Goal: Task Accomplishment & Management: Use online tool/utility

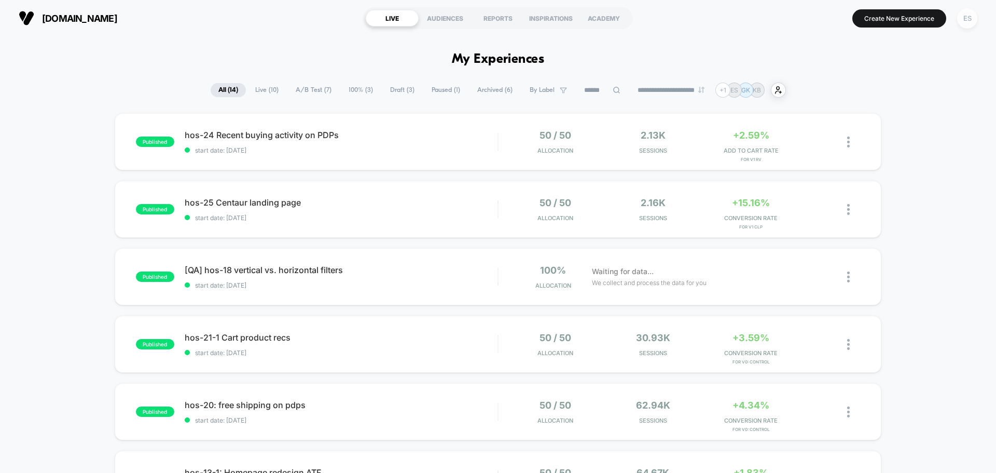
click at [968, 17] on div "ES" at bounding box center [967, 18] width 20 height 20
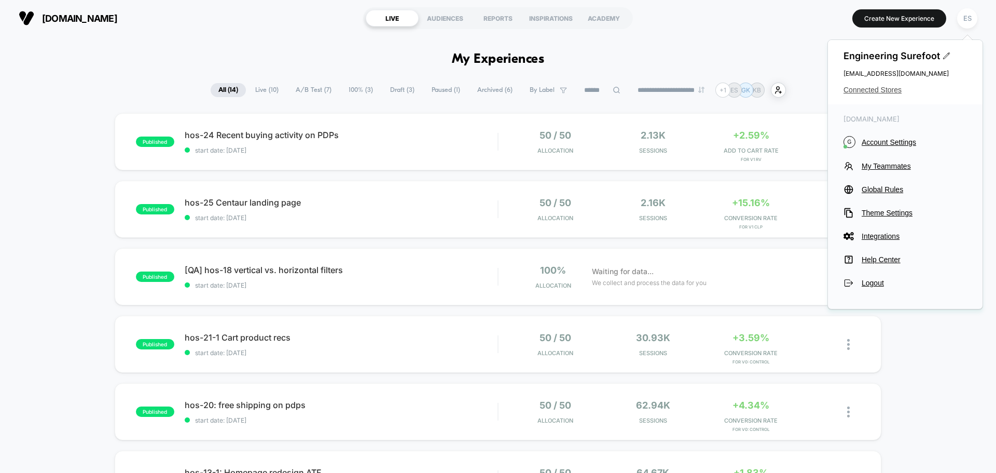
click at [880, 89] on span "Connected Stores" at bounding box center [905, 90] width 123 height 8
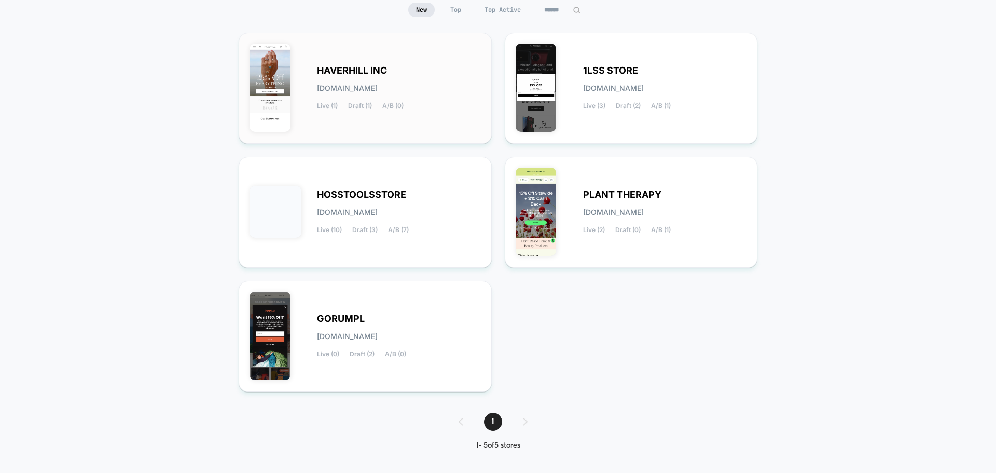
scroll to position [109, 0]
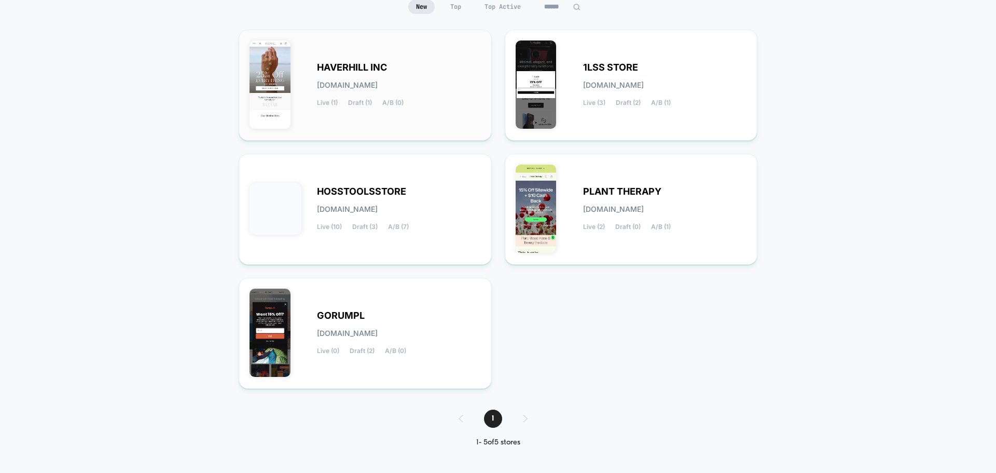
click at [367, 71] on span "HAVERHILL INC" at bounding box center [352, 67] width 70 height 7
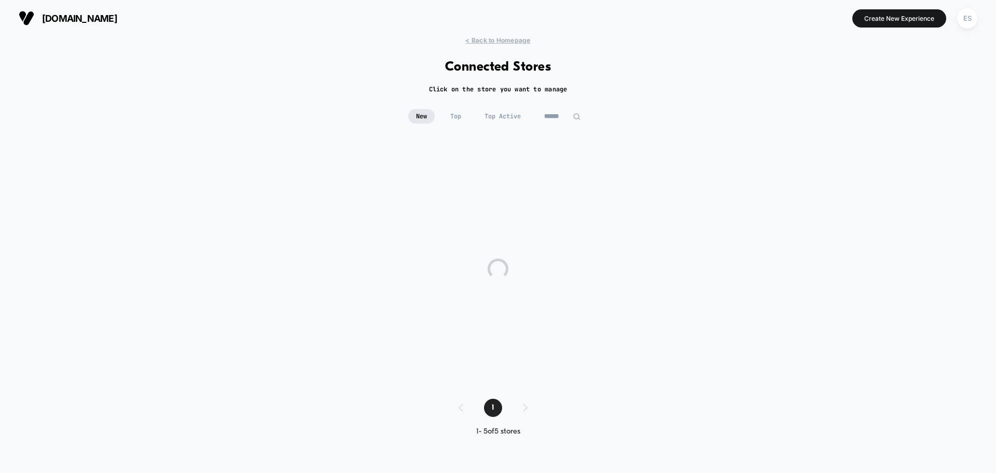
scroll to position [0, 0]
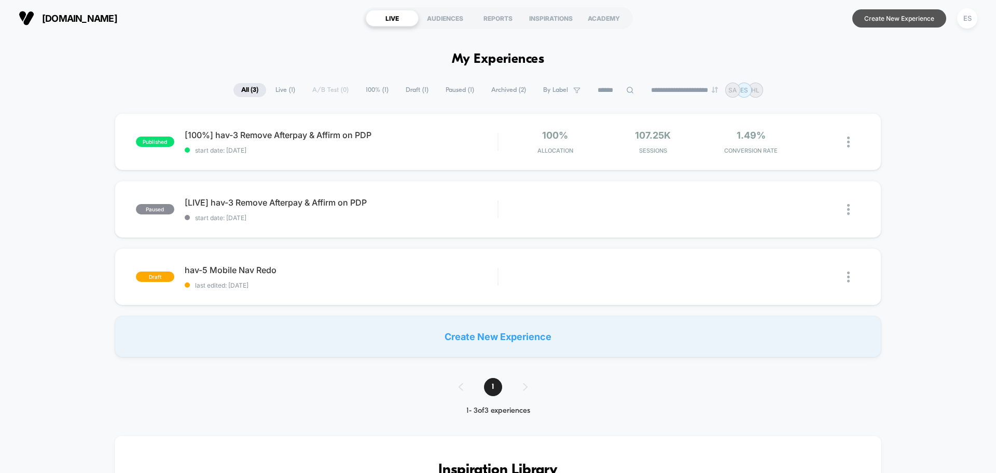
click at [912, 24] on button "Create New Experience" at bounding box center [899, 18] width 94 height 18
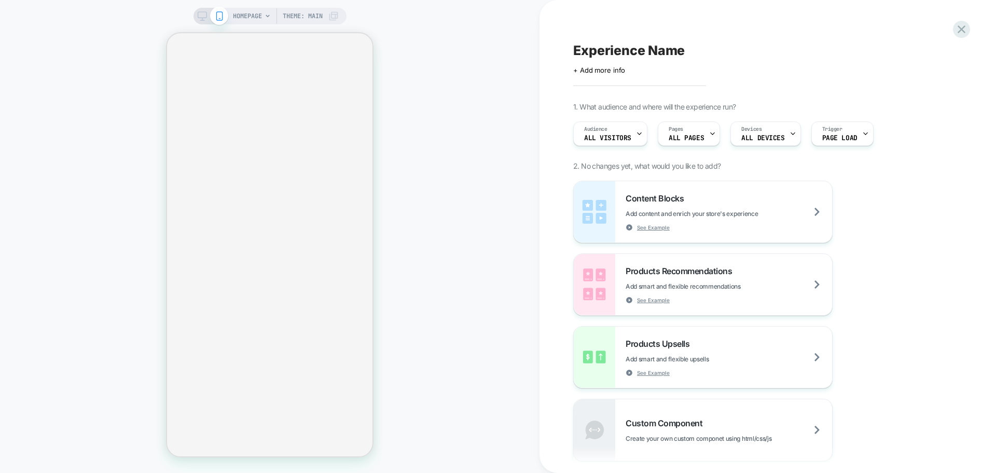
click at [633, 48] on span "Experience Name" at bounding box center [629, 51] width 112 height 16
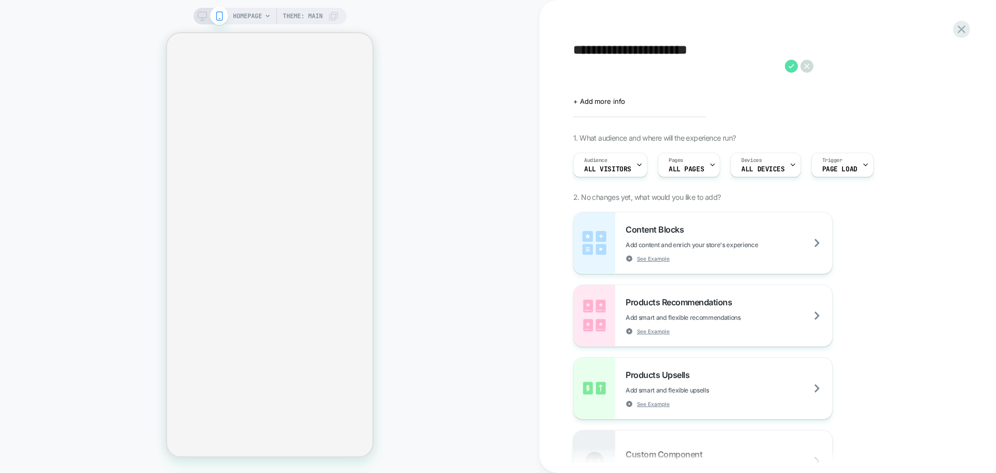
type textarea "**********"
click at [791, 72] on icon at bounding box center [791, 66] width 13 height 13
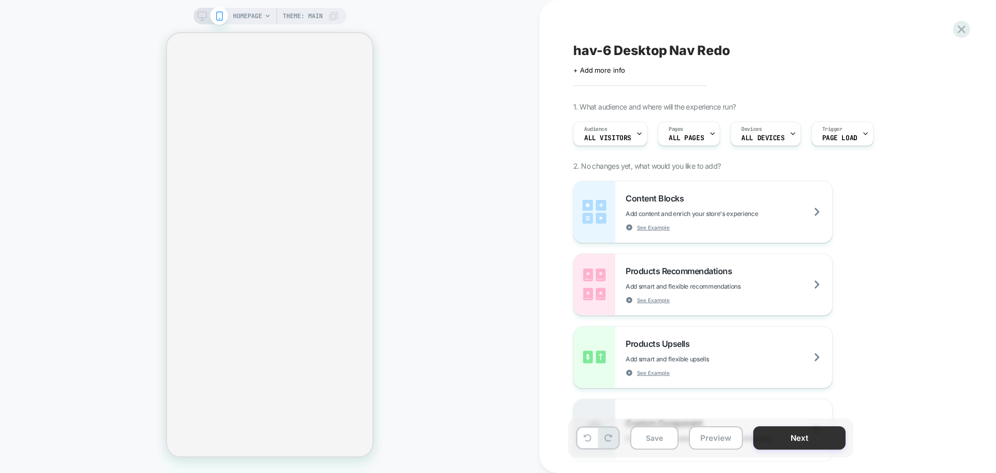
click at [758, 439] on button "Next" at bounding box center [799, 437] width 92 height 23
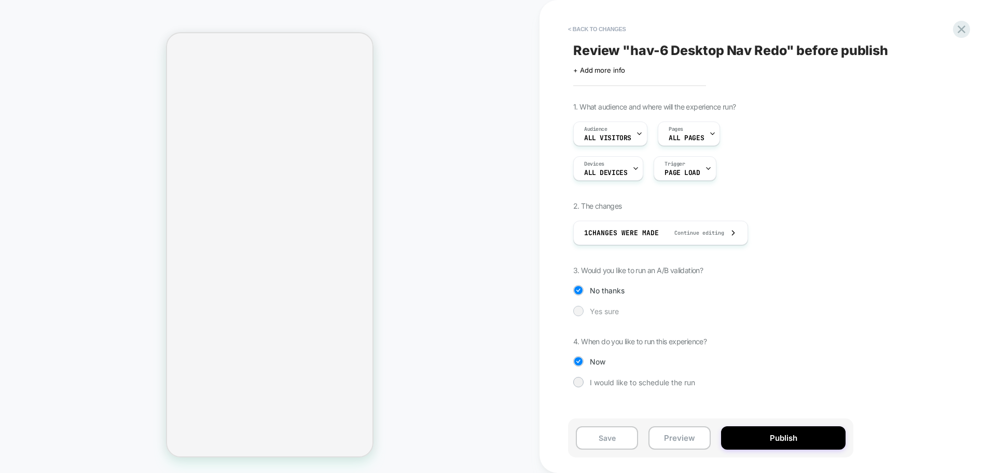
click at [585, 306] on div "Yes sure" at bounding box center [710, 311] width 275 height 10
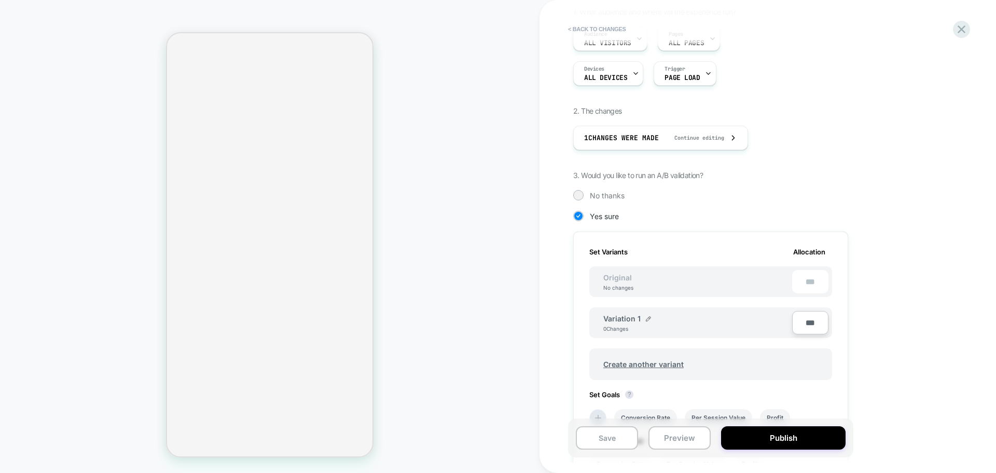
scroll to position [67, 0]
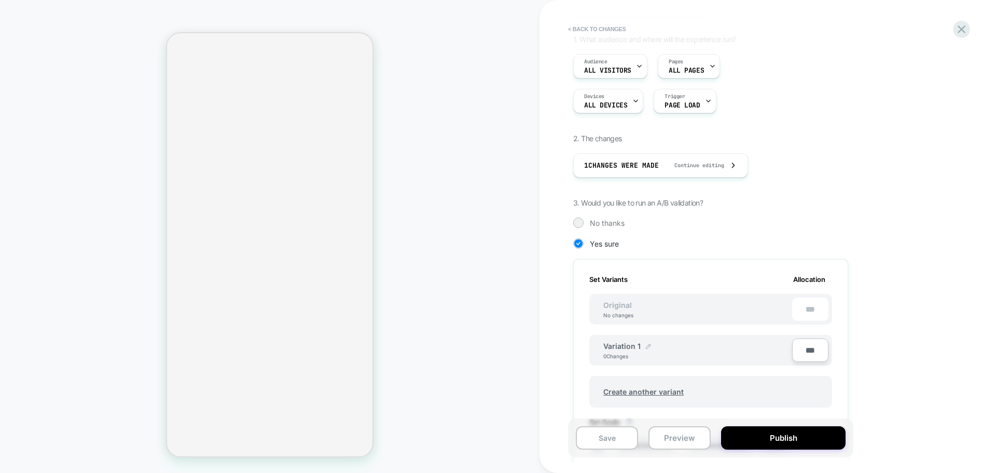
click at [646, 347] on img at bounding box center [648, 345] width 5 height 5
click at [653, 345] on input "**********" at bounding box center [640, 351] width 75 height 20
paste input
type input "**********"
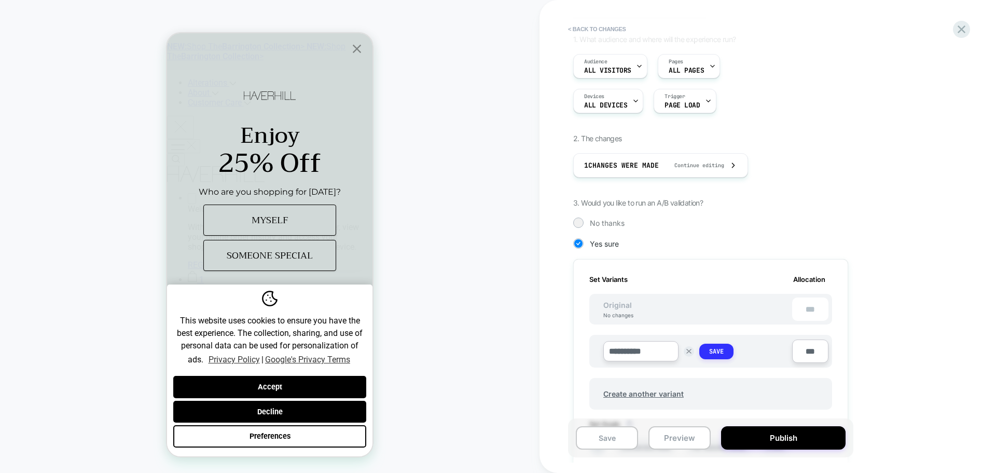
click at [705, 350] on button "Save" at bounding box center [716, 351] width 34 height 16
click at [630, 314] on div "No changes" at bounding box center [618, 315] width 51 height 6
click at [618, 439] on button "Save" at bounding box center [607, 437] width 62 height 23
click at [649, 315] on div "Original No changes ***" at bounding box center [710, 309] width 243 height 31
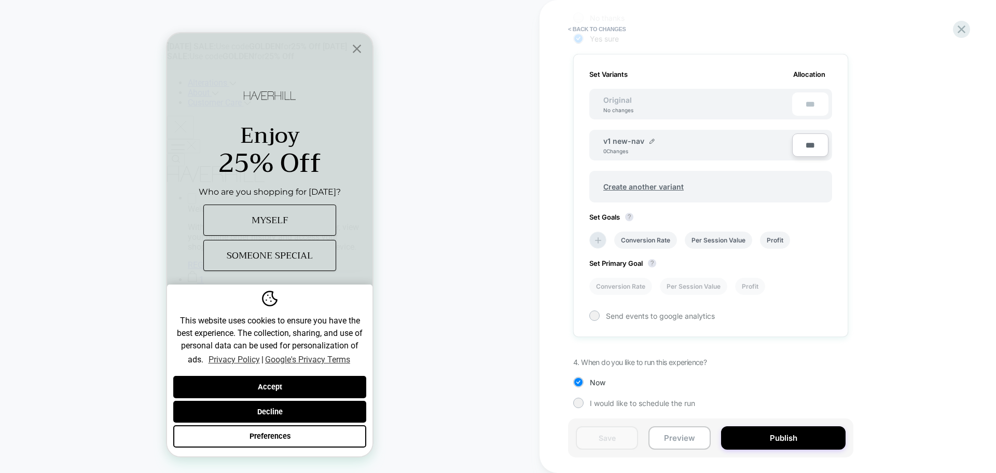
scroll to position [275, 0]
click at [677, 108] on div "Original No changes ***" at bounding box center [710, 101] width 243 height 31
click at [641, 184] on span "Create another variant" at bounding box center [643, 184] width 101 height 24
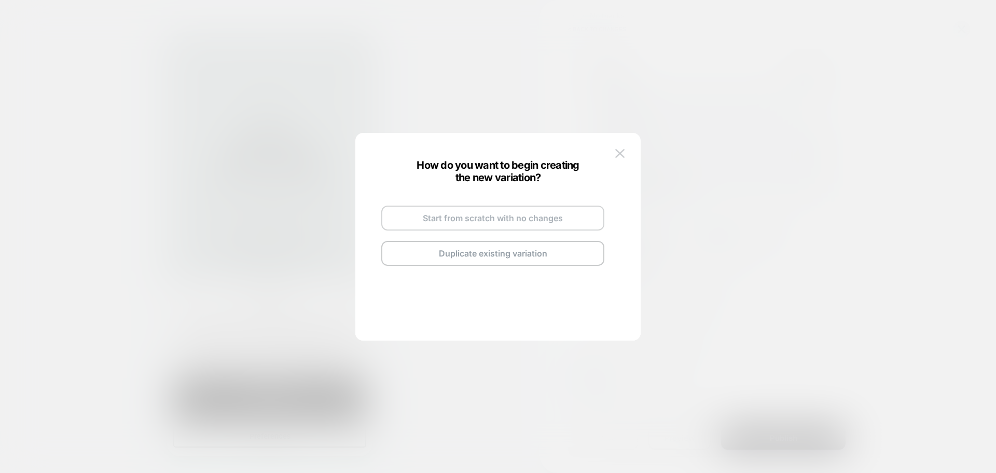
click at [566, 210] on button "Start from scratch with no changes" at bounding box center [492, 217] width 223 height 25
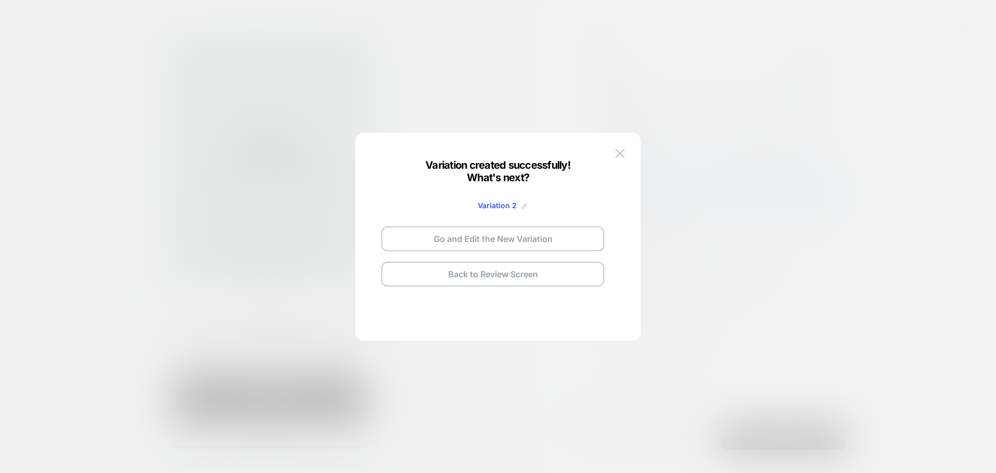
click at [522, 204] on img at bounding box center [524, 205] width 5 height 5
click at [492, 204] on input "**********" at bounding box center [480, 205] width 75 height 20
paste input
type input "**********"
click at [541, 204] on button "Save" at bounding box center [557, 205] width 36 height 15
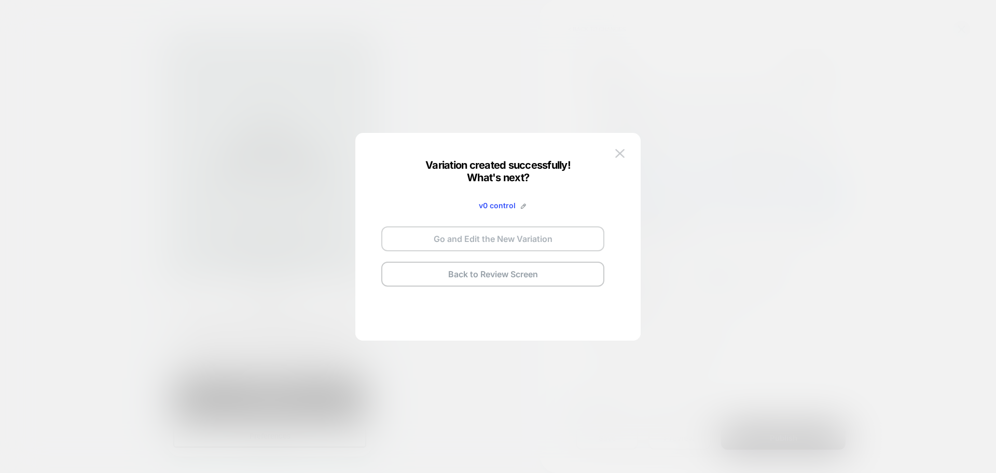
click at [535, 234] on button "Go and Edit the New Variation" at bounding box center [492, 238] width 223 height 25
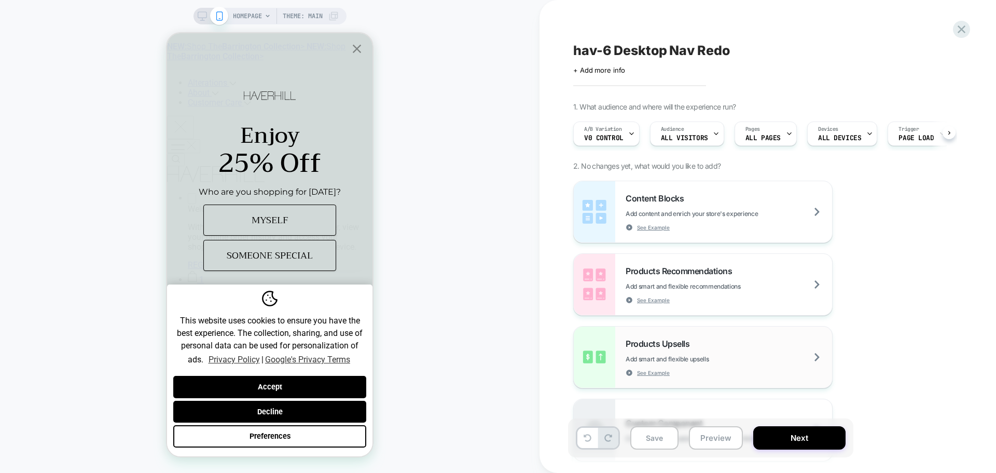
scroll to position [0, 1]
click at [802, 445] on button "Next" at bounding box center [799, 437] width 92 height 23
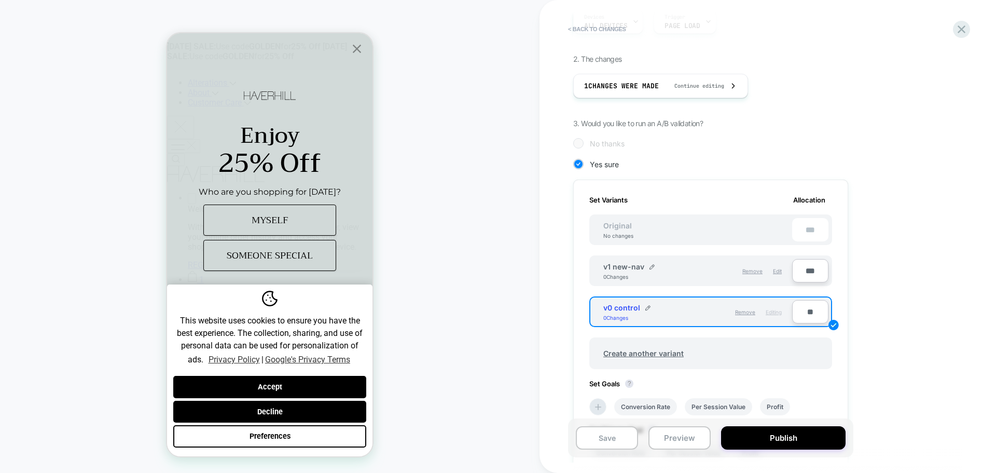
scroll to position [208, 0]
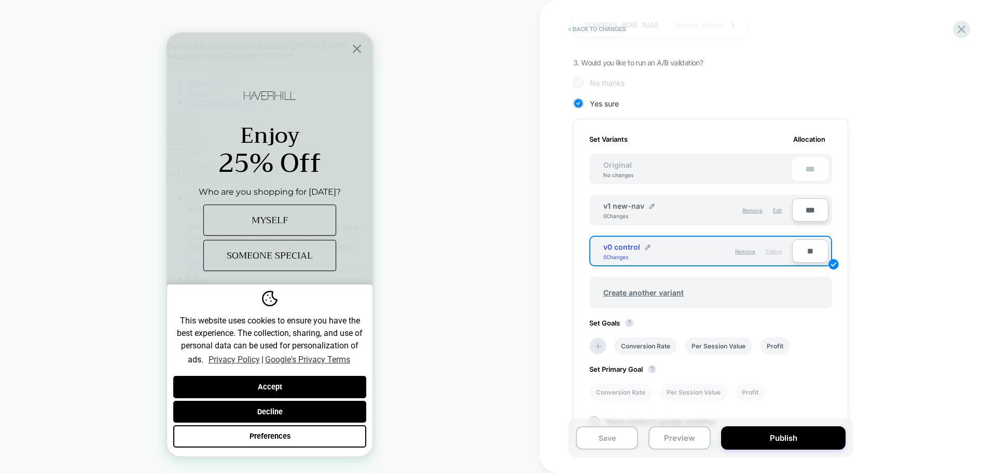
click at [811, 259] on input "**" at bounding box center [810, 250] width 36 height 23
type input "***"
type input "**"
type input "***"
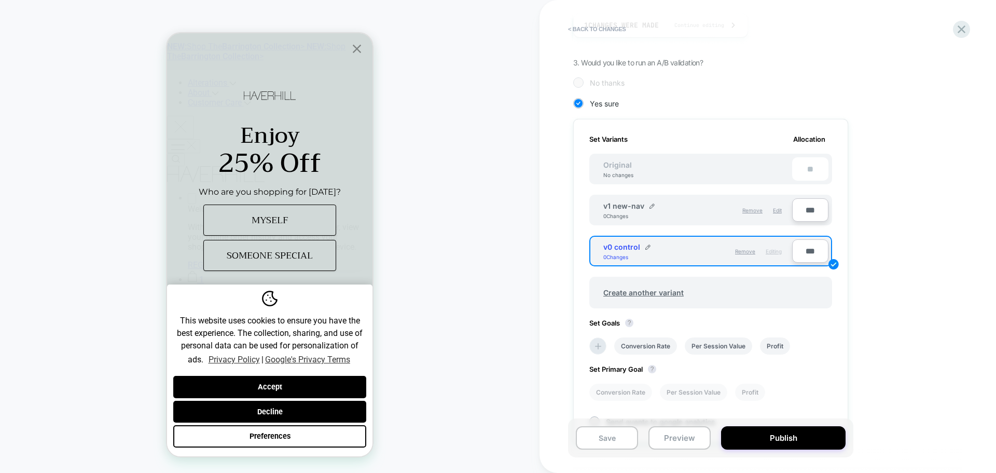
click at [959, 255] on div "Review " hav-6 Desktop Nav Redo " before publish Click to edit experience detai…" at bounding box center [767, 236] width 389 height 473
click at [780, 213] on div "Edit" at bounding box center [777, 210] width 9 height 18
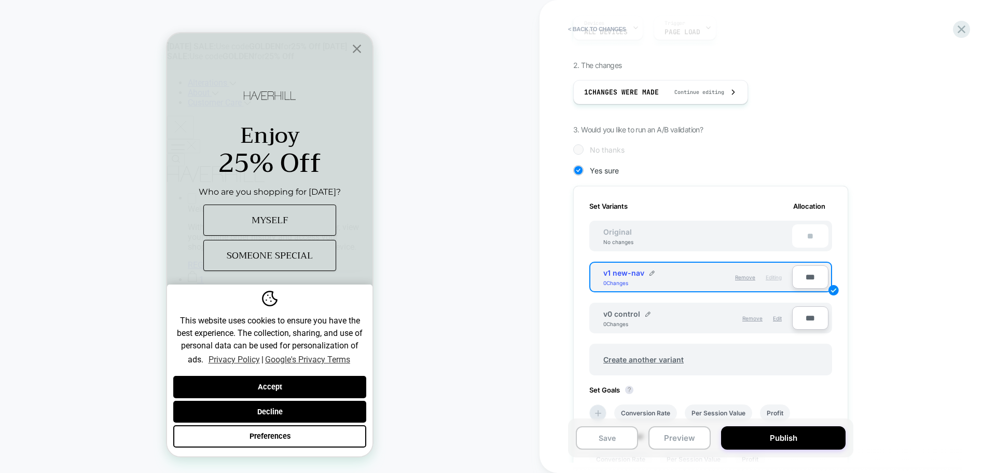
scroll to position [0, 0]
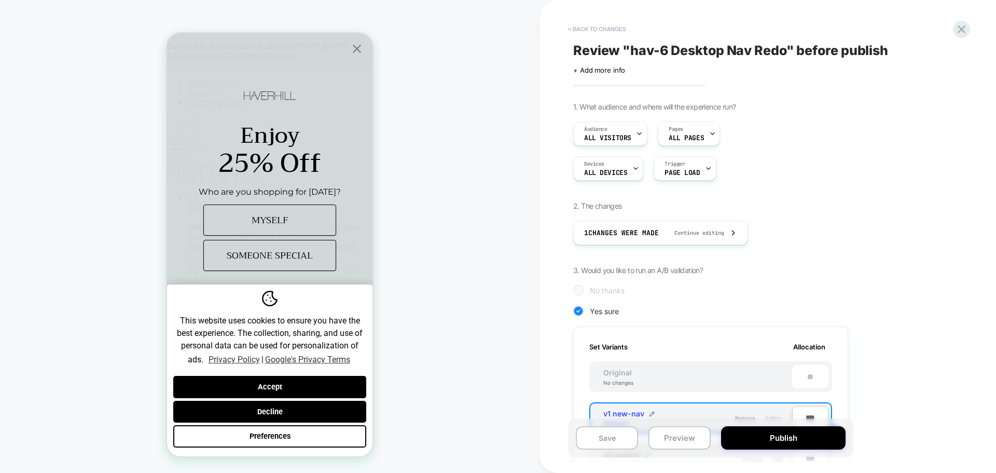
click at [598, 29] on button "< Back to changes" at bounding box center [597, 29] width 68 height 17
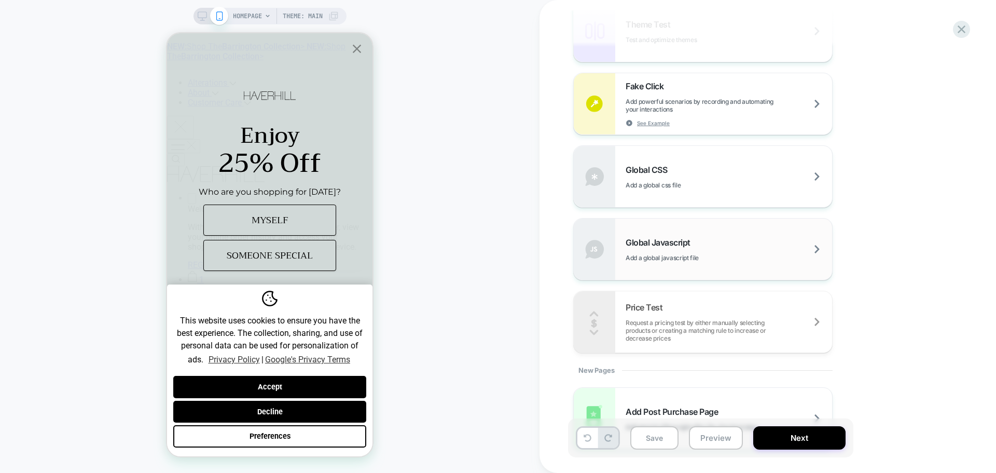
scroll to position [571, 0]
click at [699, 251] on span "Add a global javascript file" at bounding box center [688, 255] width 125 height 8
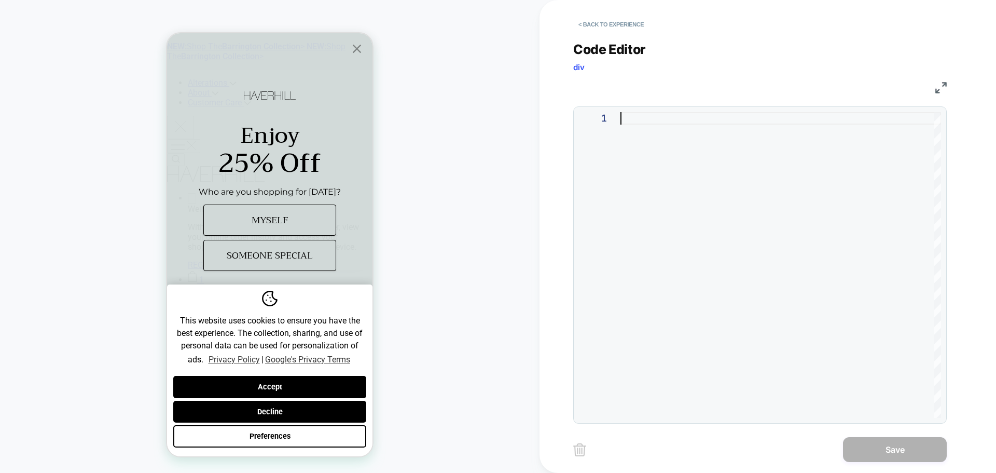
click at [761, 163] on div at bounding box center [781, 265] width 321 height 306
click at [725, 149] on div at bounding box center [781, 265] width 321 height 306
click at [691, 172] on div at bounding box center [781, 265] width 321 height 306
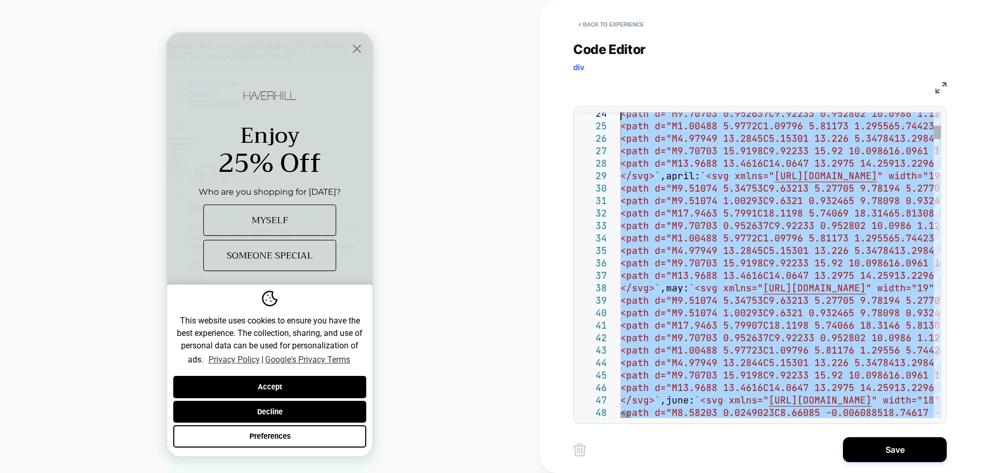
drag, startPoint x: 410, startPoint y: 198, endPoint x: 36, endPoint y: -3, distance: 424.6
type textarea "**********"
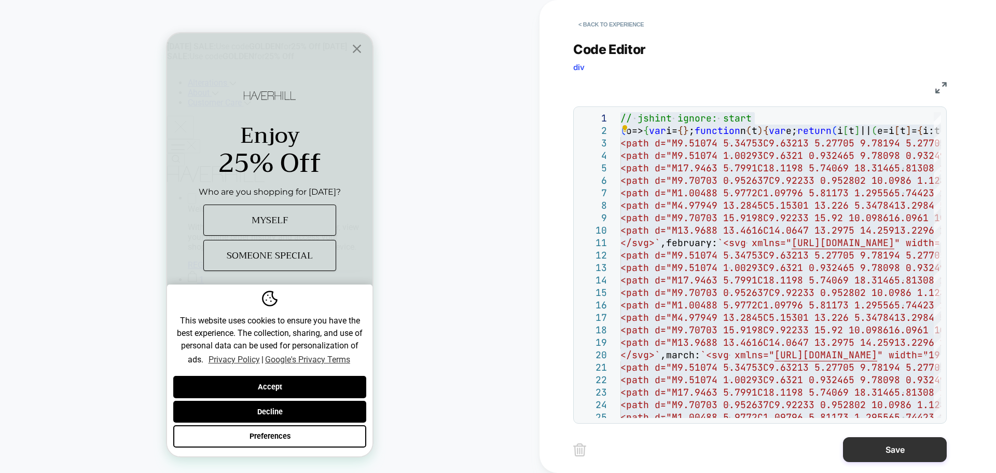
click at [912, 458] on button "Save" at bounding box center [895, 449] width 104 height 25
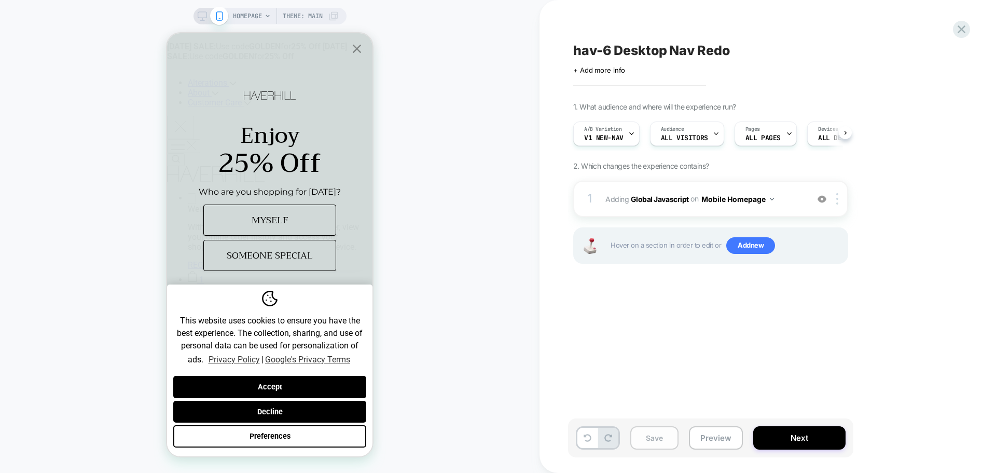
scroll to position [0, 1]
click at [660, 443] on button "Save" at bounding box center [654, 437] width 48 height 23
click at [734, 449] on button "Preview" at bounding box center [716, 437] width 54 height 23
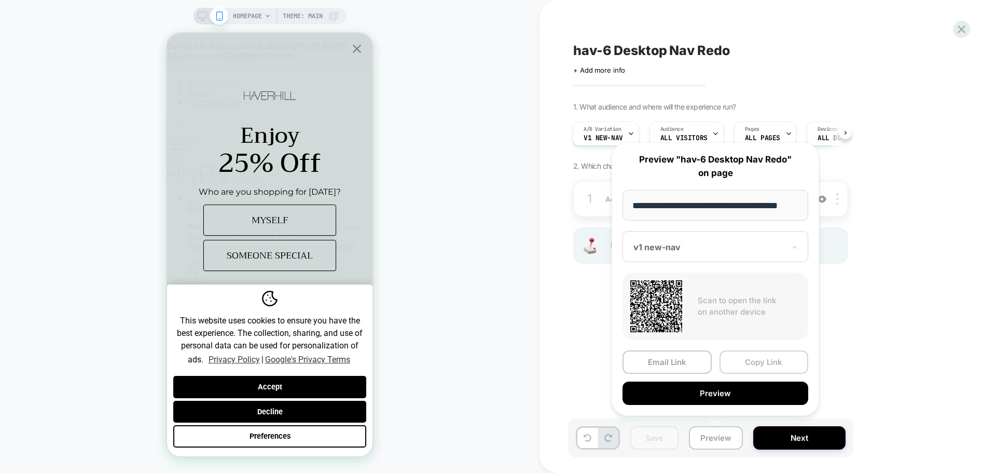
scroll to position [0, 0]
click at [754, 372] on button "Copy Link" at bounding box center [764, 361] width 89 height 23
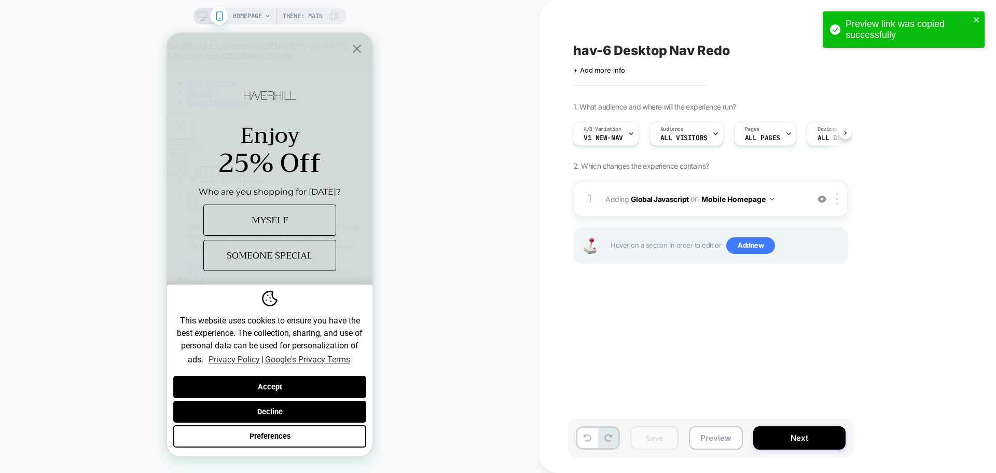
click at [742, 198] on button "Mobile Homepage" at bounding box center [737, 198] width 73 height 15
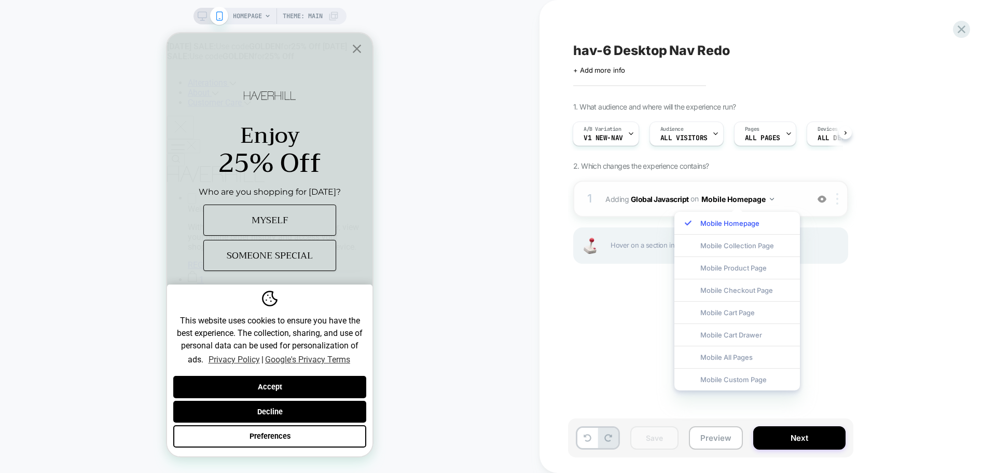
click at [839, 204] on div at bounding box center [839, 198] width 17 height 11
click at [835, 208] on div "1 Adding Global Javascript on Mobile Homepage Add Before Add After Copy to Desk…" at bounding box center [710, 199] width 275 height 36
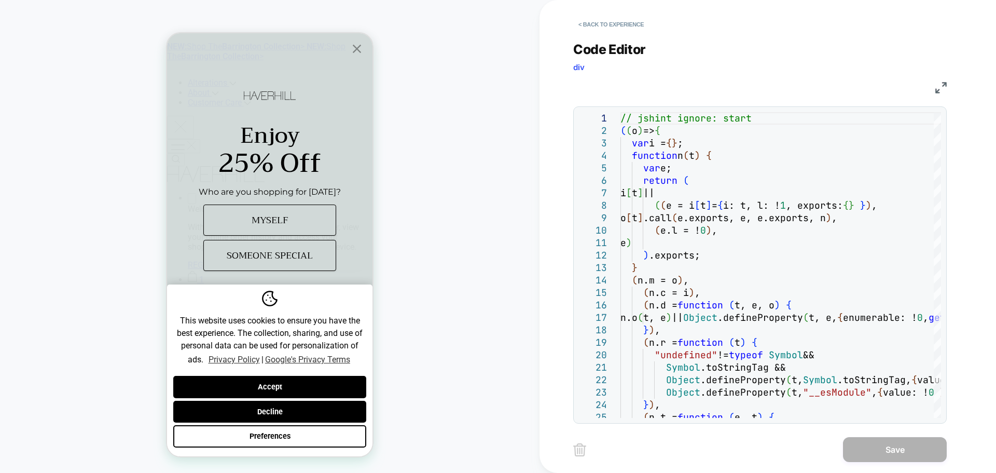
click at [589, 13] on div "< Back to experience" at bounding box center [801, 15] width 457 height 31
click at [589, 27] on button "< Back to experience" at bounding box center [611, 24] width 76 height 17
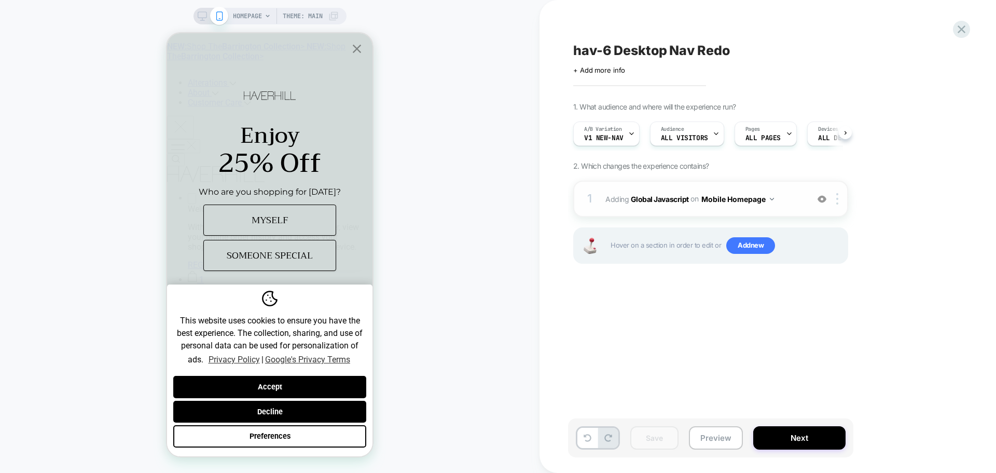
scroll to position [0, 1]
click at [838, 200] on img at bounding box center [837, 198] width 2 height 11
click at [837, 198] on img at bounding box center [837, 198] width 2 height 11
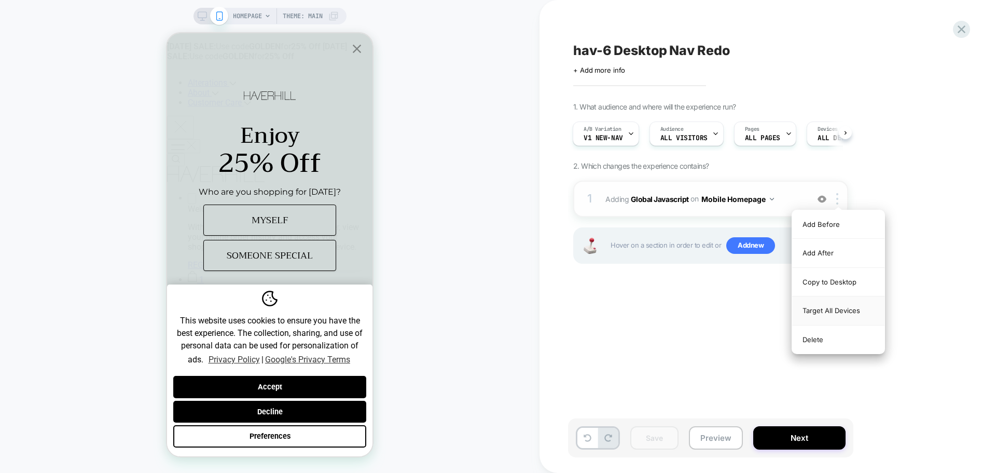
click at [848, 315] on div "Target All Devices" at bounding box center [838, 310] width 92 height 29
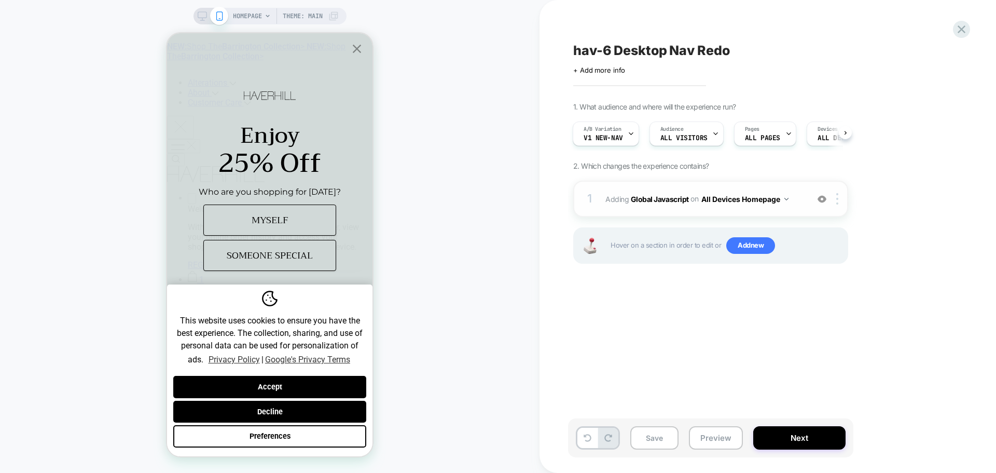
click at [780, 201] on button "All Devices Homepage" at bounding box center [744, 198] width 87 height 15
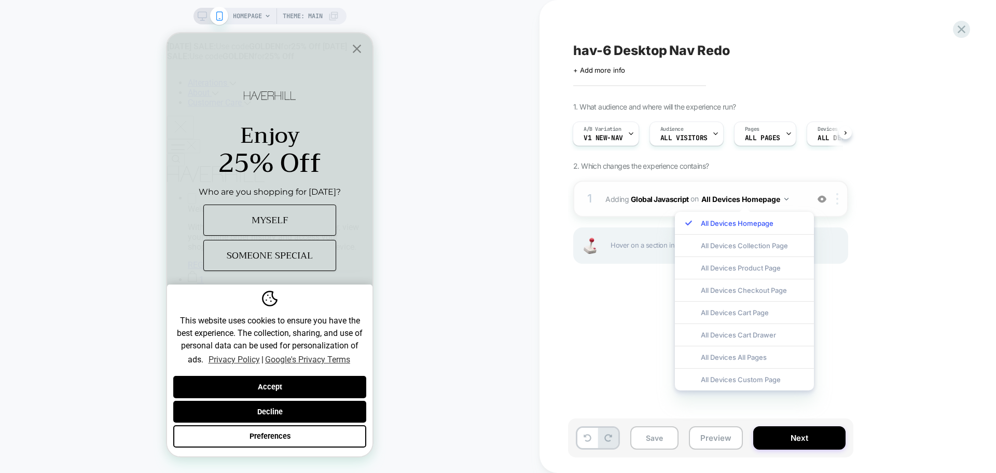
click at [839, 200] on div at bounding box center [839, 198] width 17 height 11
click at [922, 266] on div "1. What audience and where will the experience run? A/B Variation v1 new-nav Au…" at bounding box center [762, 195] width 379 height 187
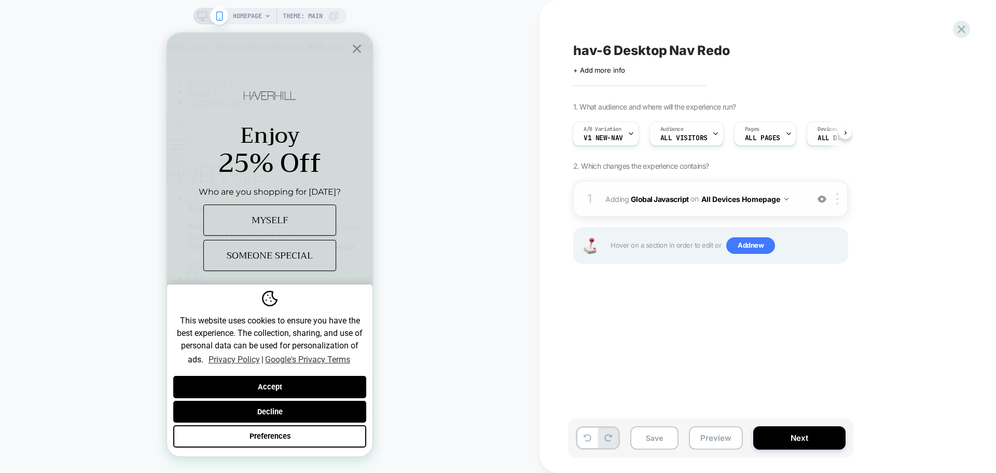
click at [841, 205] on div "1 Adding Global Javascript on All Devices Homepage Add Before Add After Target …" at bounding box center [710, 199] width 275 height 36
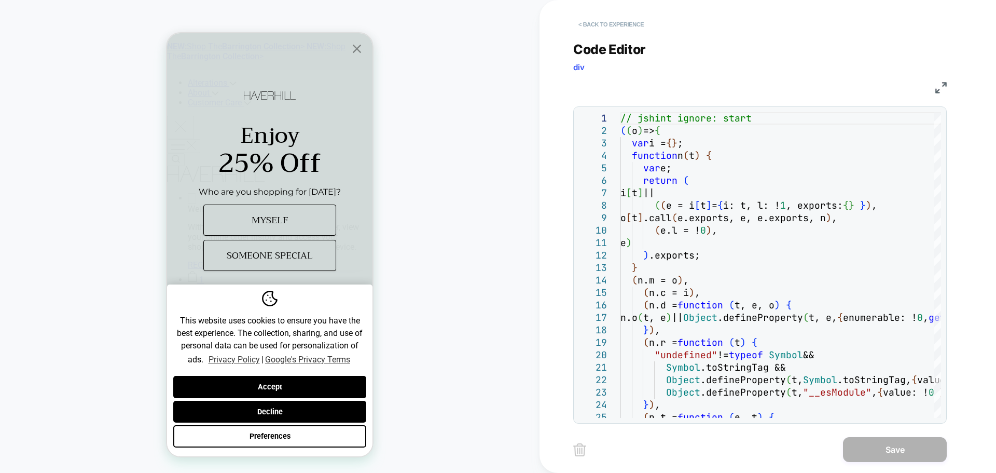
click at [623, 26] on button "< Back to experience" at bounding box center [611, 24] width 76 height 17
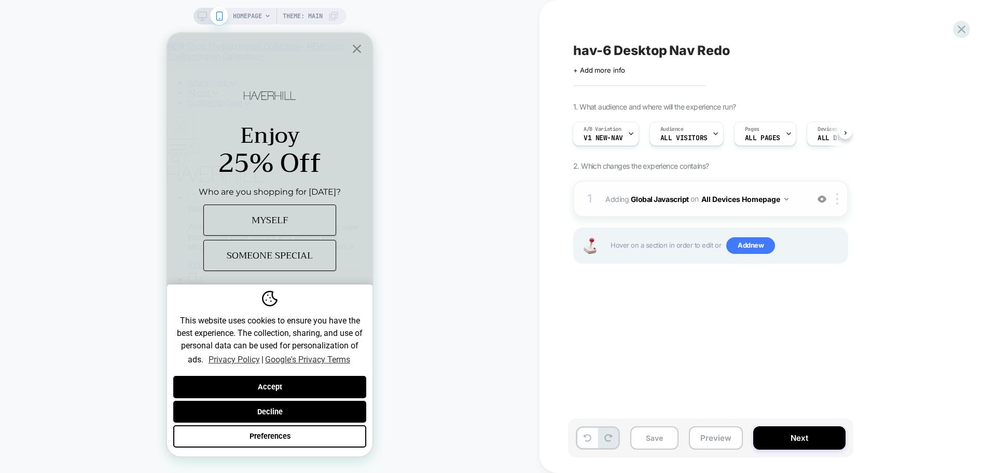
click at [758, 198] on button "All Devices Homepage" at bounding box center [744, 198] width 87 height 15
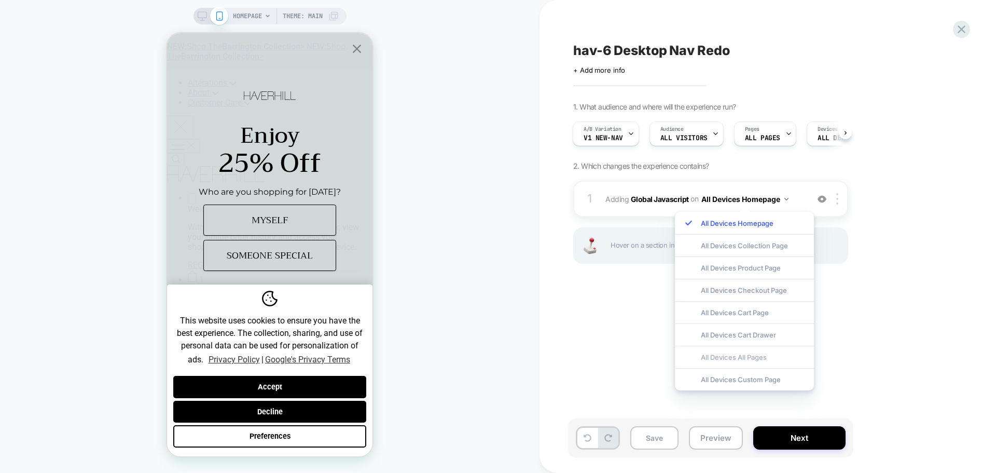
click at [748, 356] on div "All Devices All Pages" at bounding box center [744, 357] width 139 height 22
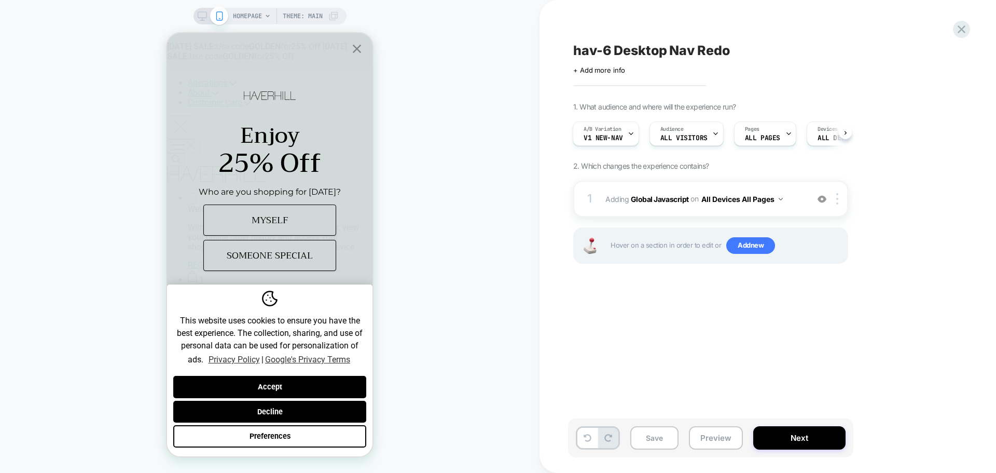
click at [726, 346] on div "hav-6 Desktop Nav Redo Click to edit experience details + Add more info 1. What…" at bounding box center [762, 236] width 389 height 452
click at [843, 136] on button at bounding box center [845, 132] width 13 height 13
click at [805, 139] on span "ALL DEVICES" at bounding box center [822, 137] width 43 height 7
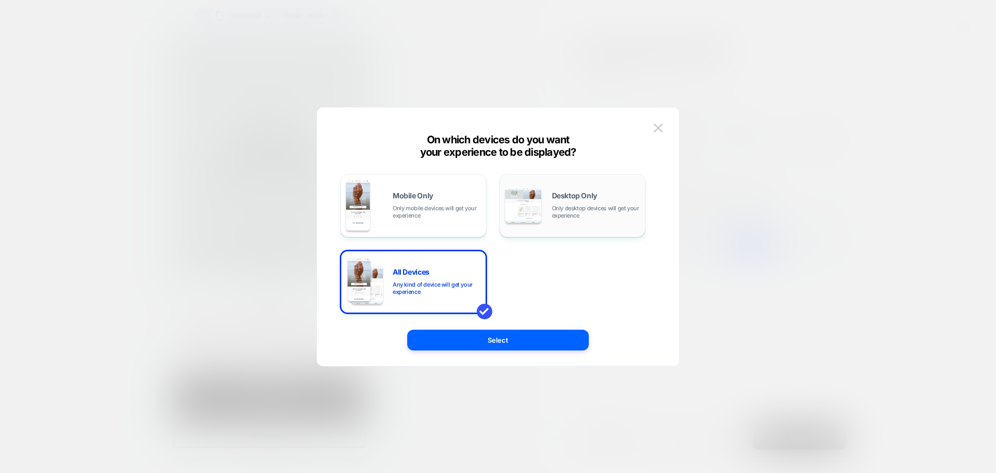
click at [537, 201] on img at bounding box center [523, 205] width 36 height 36
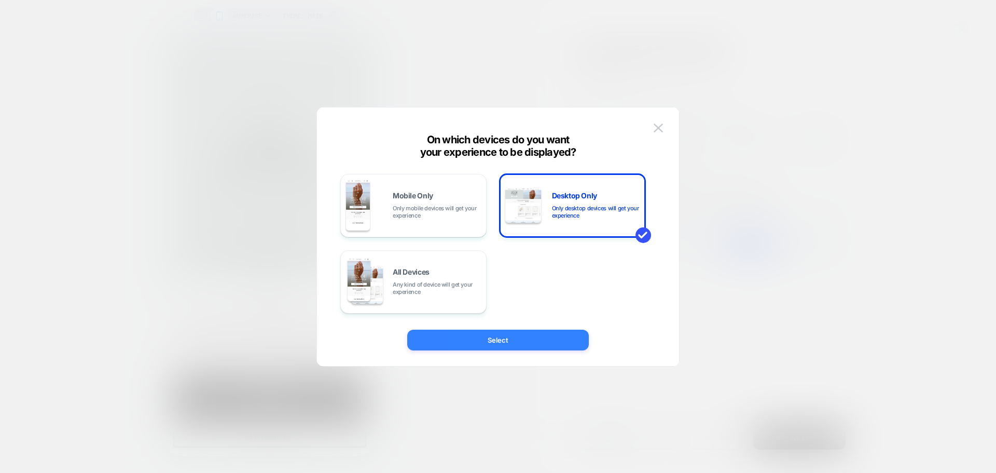
click at [561, 347] on button "Select" at bounding box center [498, 339] width 182 height 21
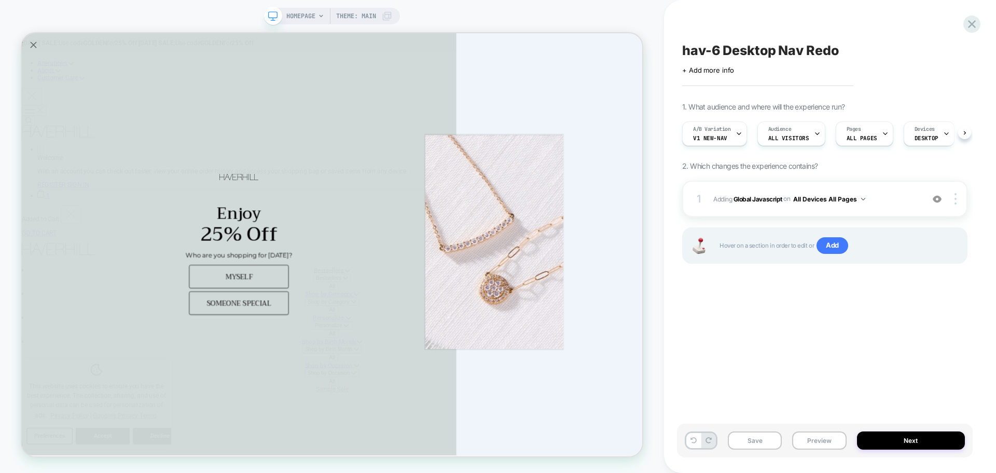
scroll to position [0, 1]
click at [750, 441] on button "Save" at bounding box center [755, 440] width 54 height 18
click at [811, 439] on button "Preview" at bounding box center [819, 440] width 54 height 18
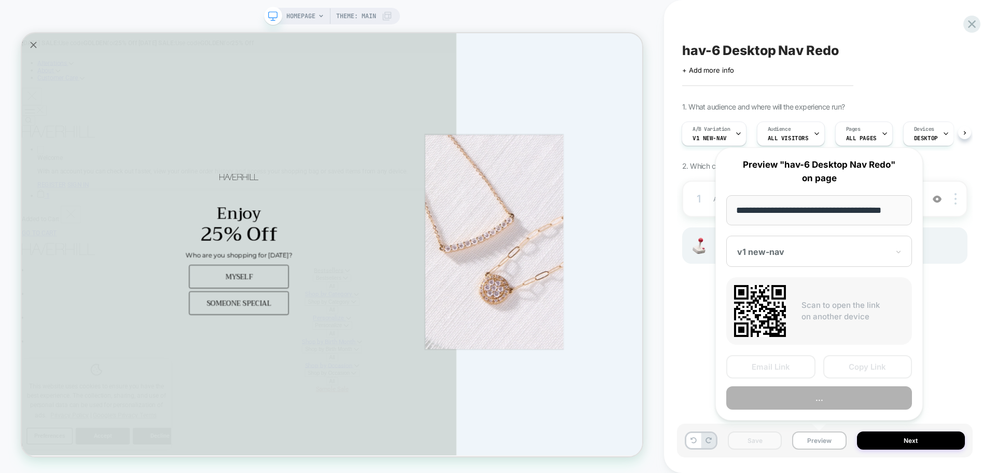
scroll to position [0, 6]
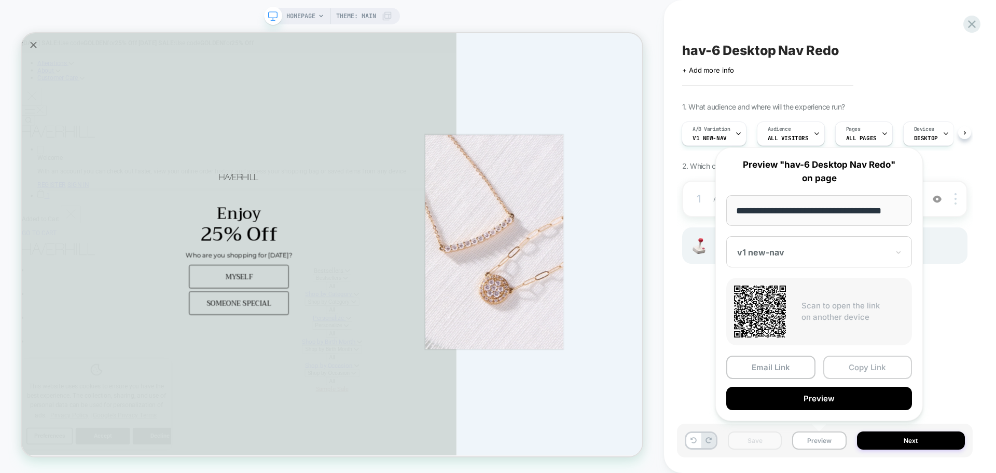
click at [834, 367] on button "Copy Link" at bounding box center [867, 366] width 89 height 23
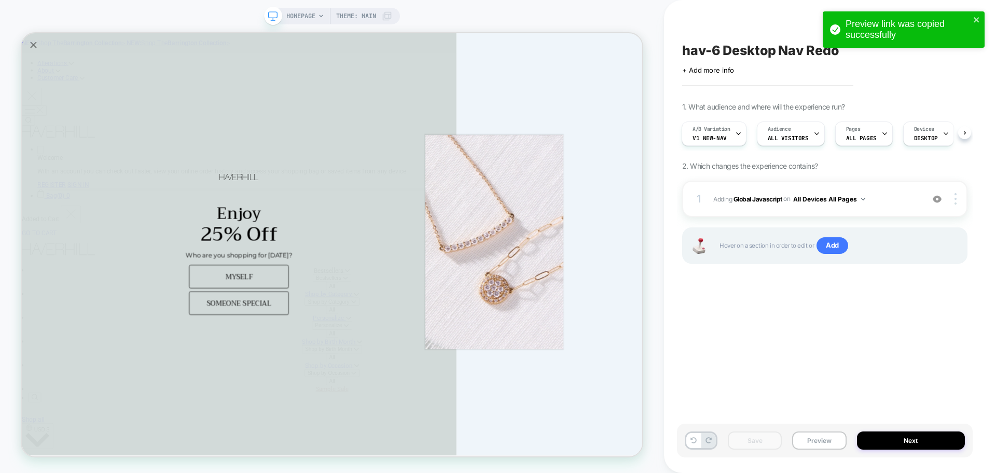
scroll to position [0, 0]
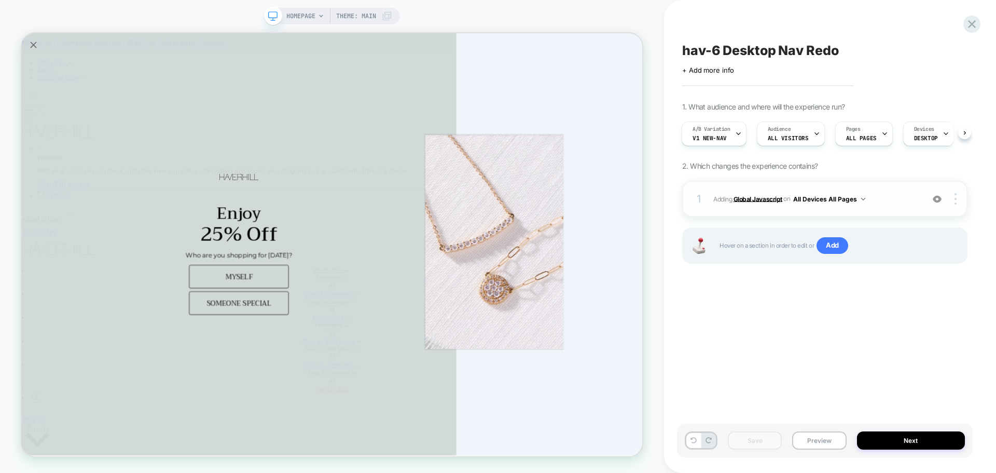
click at [760, 201] on b "Global Javascript" at bounding box center [758, 199] width 49 height 8
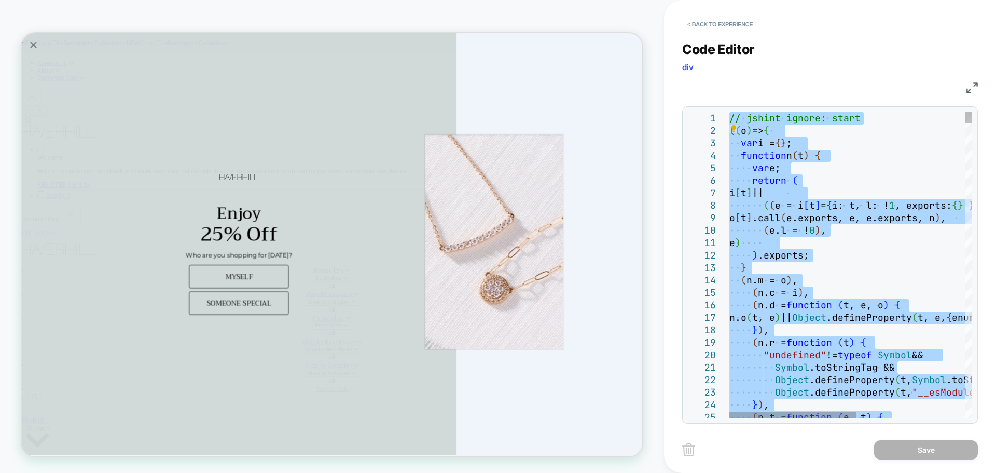
type textarea "**********"
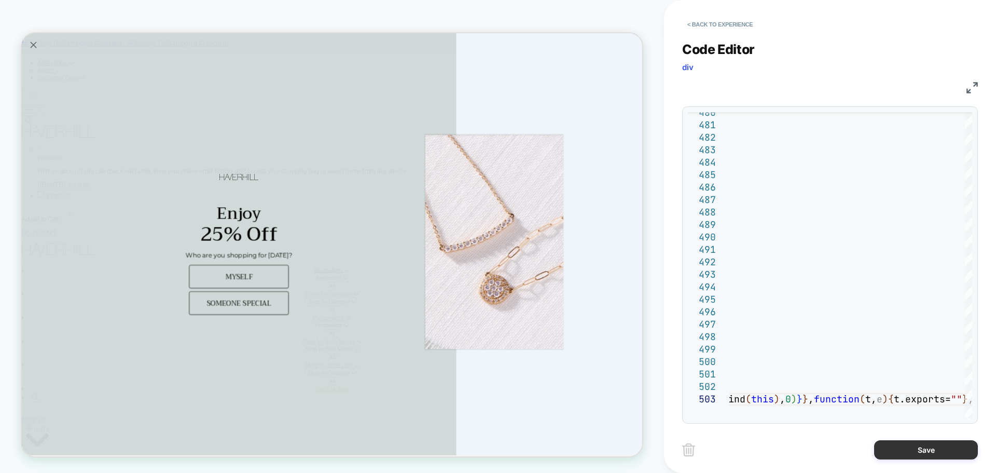
click at [900, 453] on button "Save" at bounding box center [926, 449] width 104 height 19
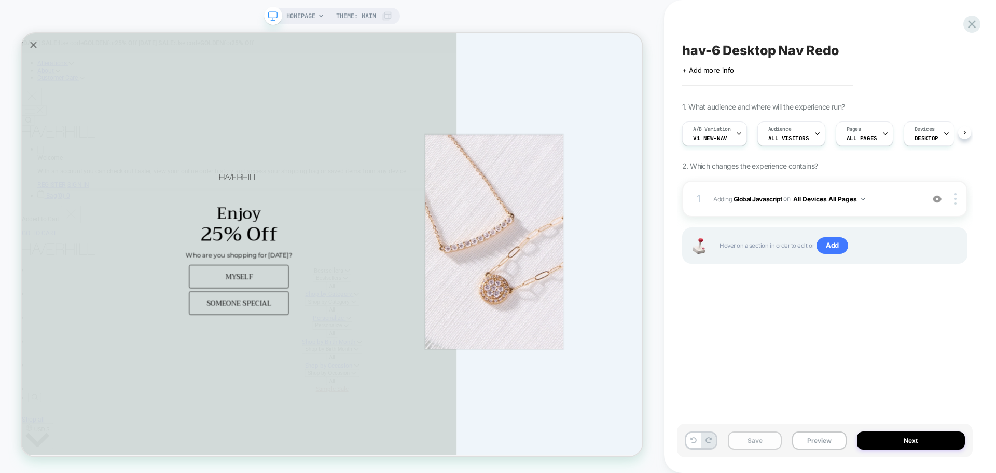
scroll to position [0, 1]
click at [747, 444] on button "Save" at bounding box center [755, 440] width 54 height 18
click at [809, 442] on button "Preview" at bounding box center [819, 440] width 54 height 18
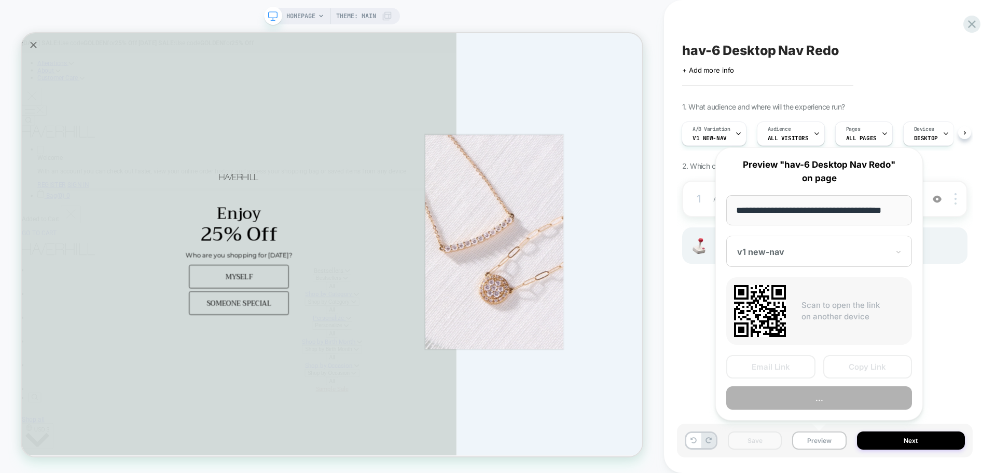
scroll to position [0, 6]
click at [845, 363] on button "Copy Link" at bounding box center [867, 366] width 89 height 23
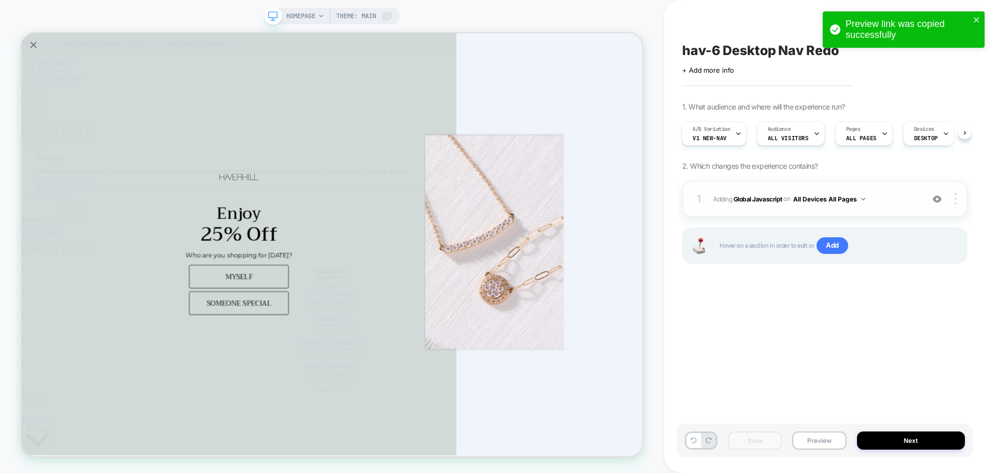
click at [754, 194] on span "Adding Global Javascript on All Devices All Pages" at bounding box center [815, 198] width 205 height 13
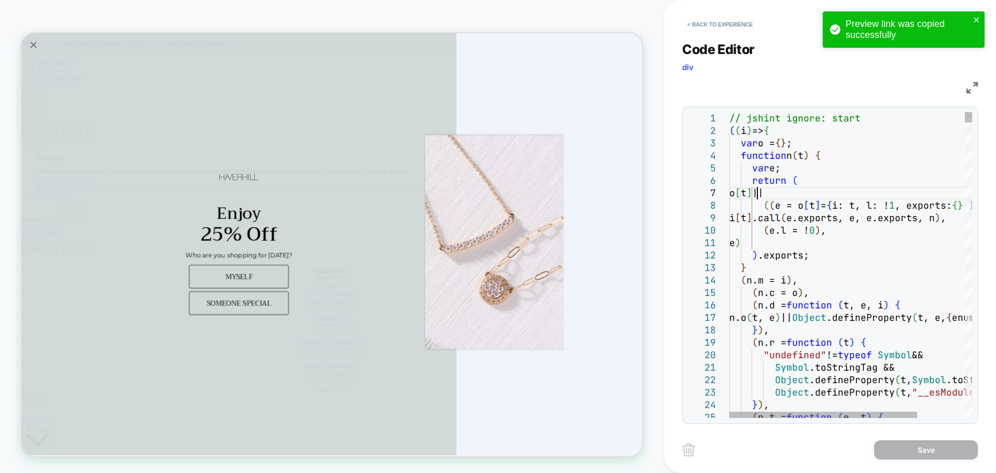
scroll to position [0, 0]
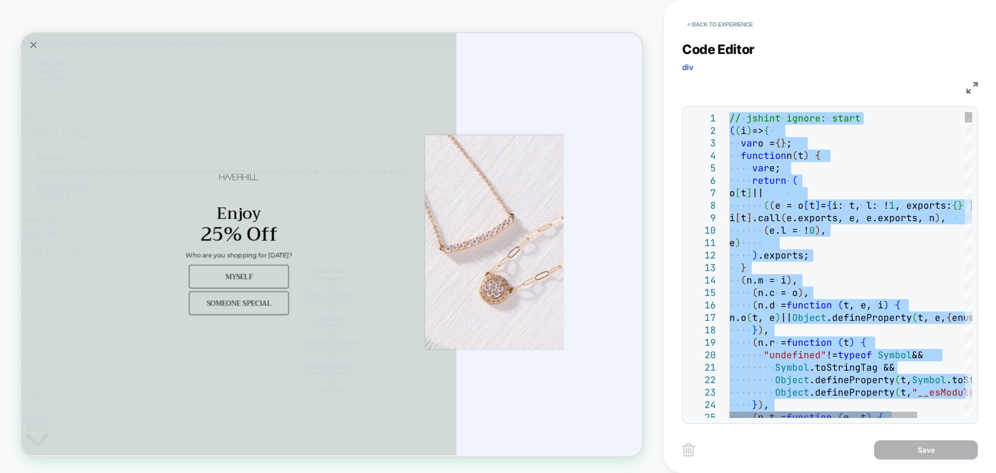
type textarea "**********"
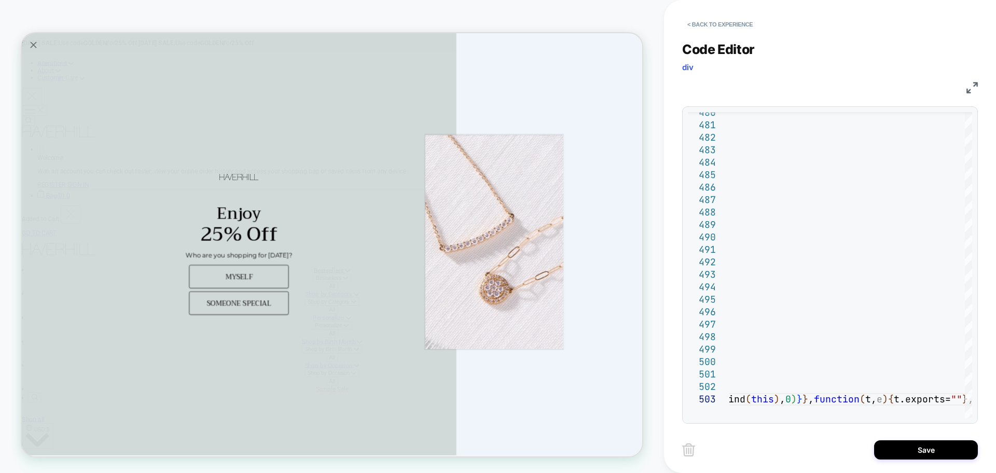
click at [914, 439] on div "Save" at bounding box center [830, 449] width 296 height 26
click at [914, 445] on button "Save" at bounding box center [926, 449] width 104 height 19
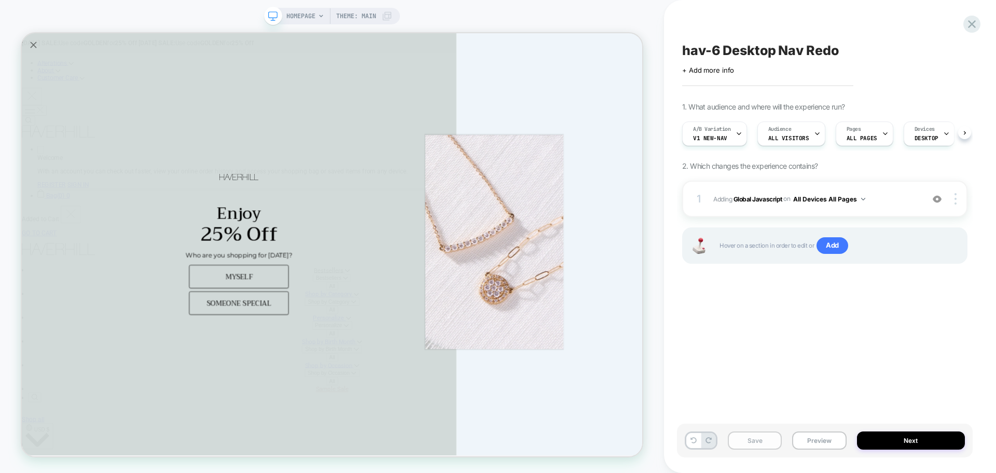
scroll to position [0, 1]
click at [755, 447] on button "Save" at bounding box center [755, 440] width 54 height 18
click at [817, 444] on button "Preview" at bounding box center [819, 440] width 54 height 18
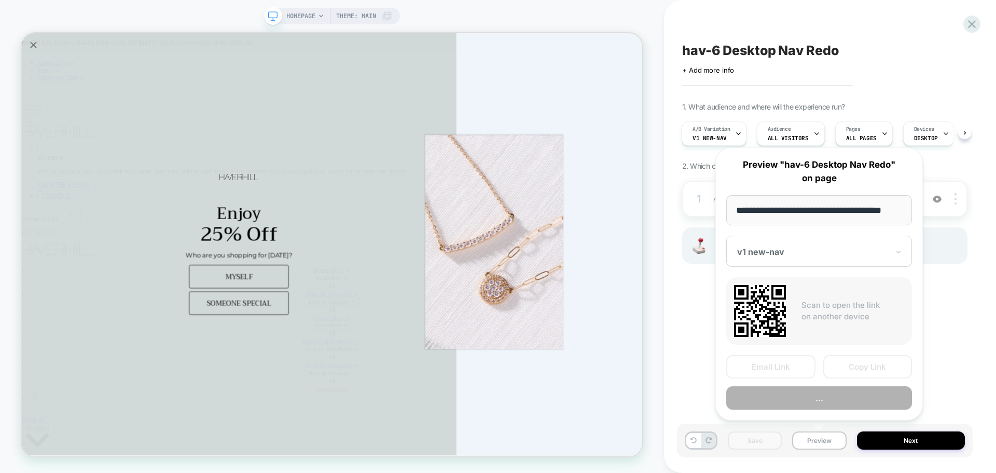
scroll to position [0, 6]
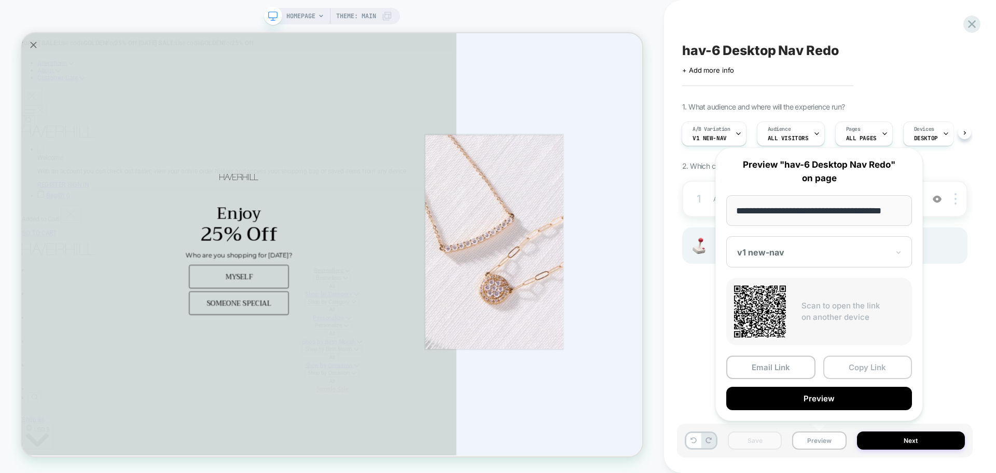
click at [828, 371] on button "Copy Link" at bounding box center [867, 366] width 89 height 23
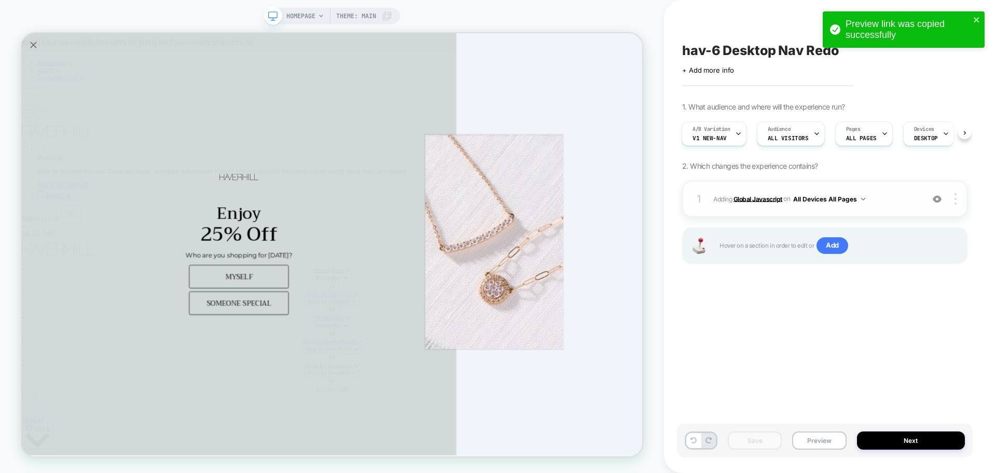
click at [760, 197] on b "Global Javascript" at bounding box center [758, 199] width 49 height 8
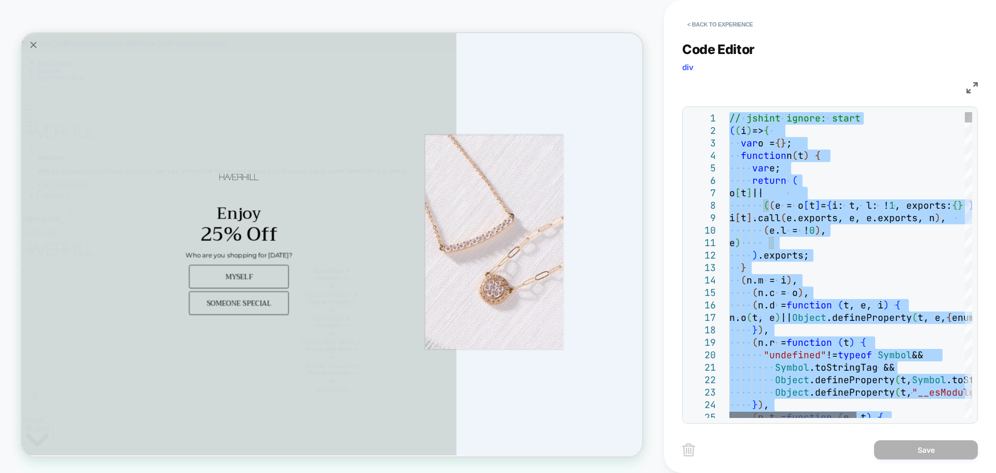
type textarea "**********"
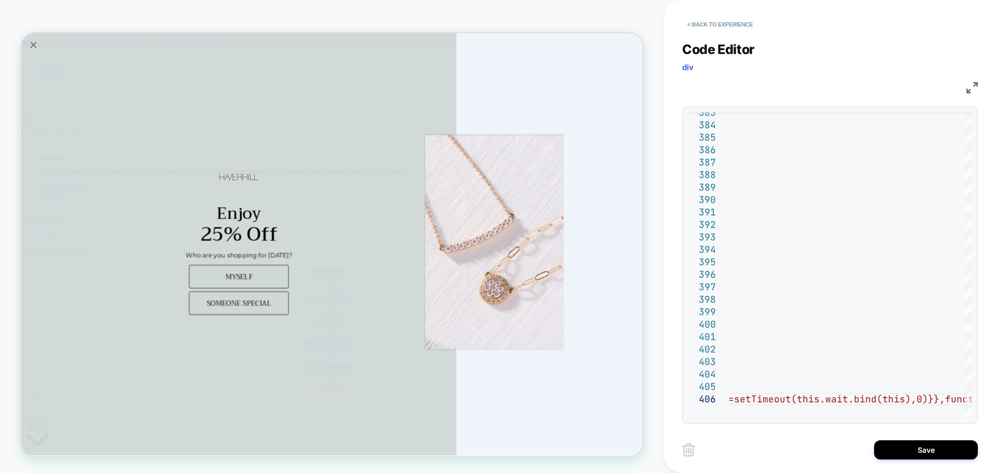
click at [925, 462] on div "< Back to experience Code Editor div JS 383 384 385 386 387 388 389 390 391 392…" at bounding box center [830, 236] width 296 height 473
click at [925, 455] on button "Save" at bounding box center [926, 449] width 104 height 19
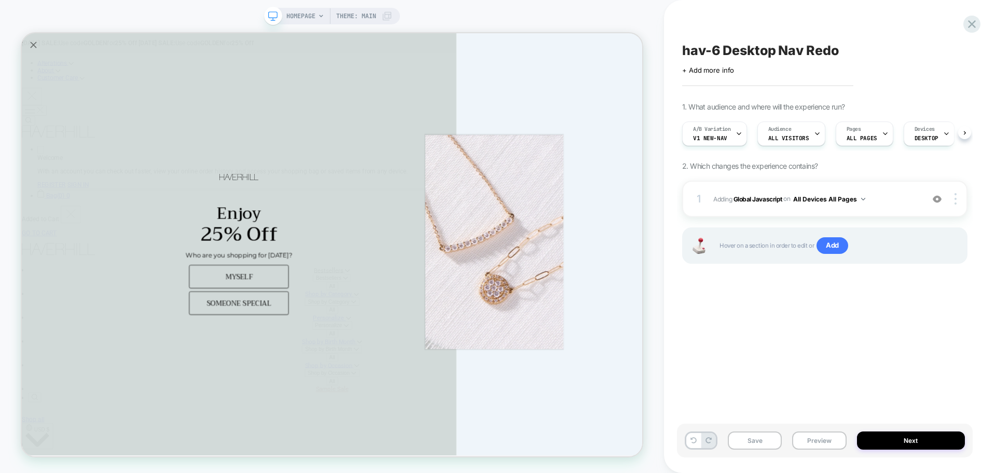
scroll to position [0, 1]
click at [742, 446] on button "Save" at bounding box center [755, 440] width 54 height 18
click at [822, 440] on button "Preview" at bounding box center [819, 440] width 54 height 18
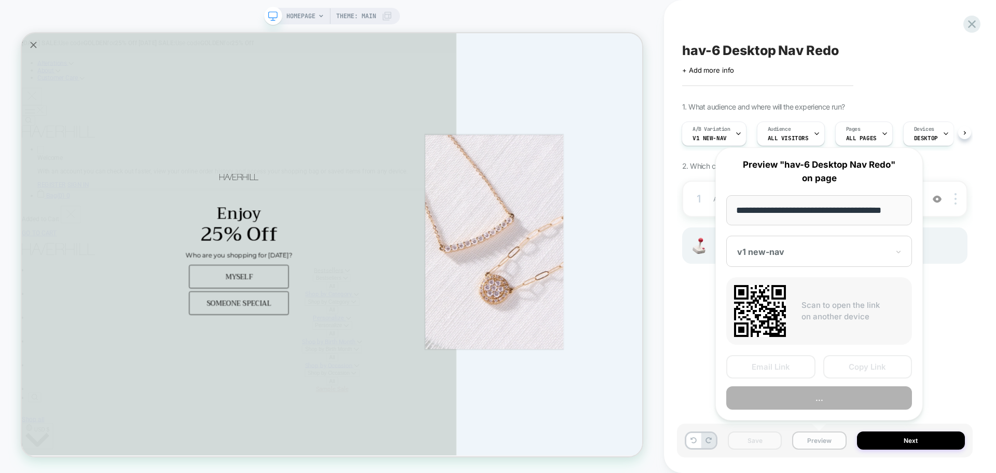
scroll to position [0, 6]
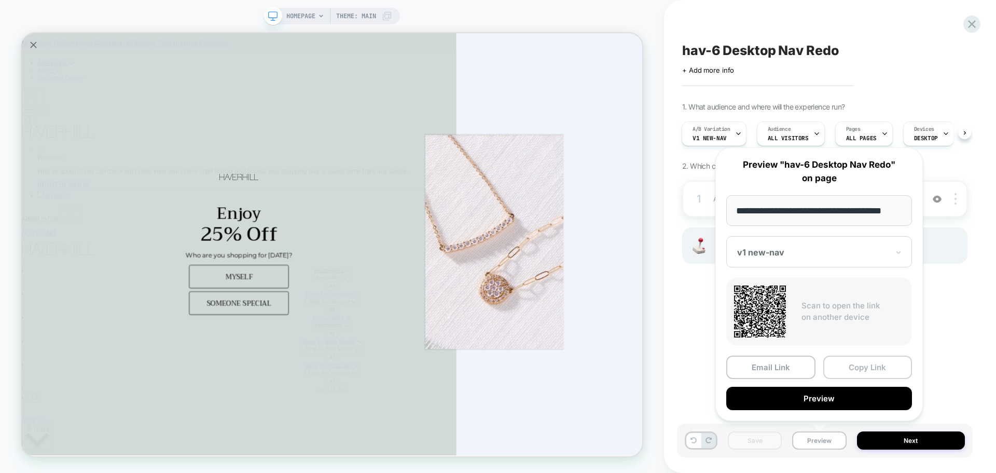
click at [843, 362] on button "Copy Link" at bounding box center [867, 366] width 89 height 23
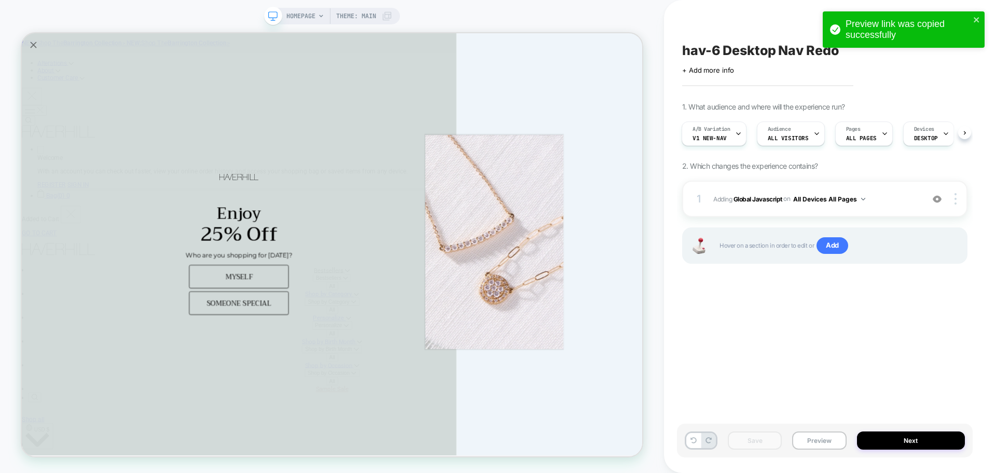
drag, startPoint x: 752, startPoint y: 197, endPoint x: 648, endPoint y: 247, distance: 115.6
click at [752, 197] on b "Global Javascript" at bounding box center [758, 199] width 49 height 8
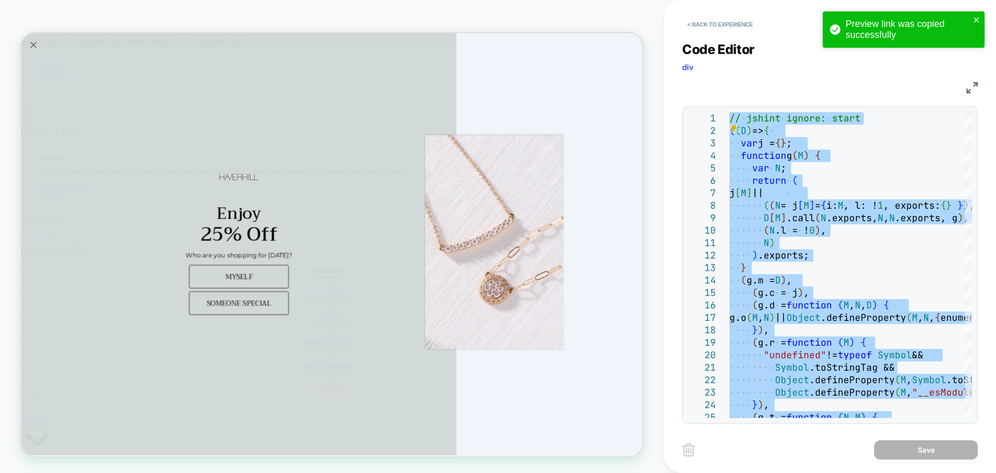
type textarea "**********"
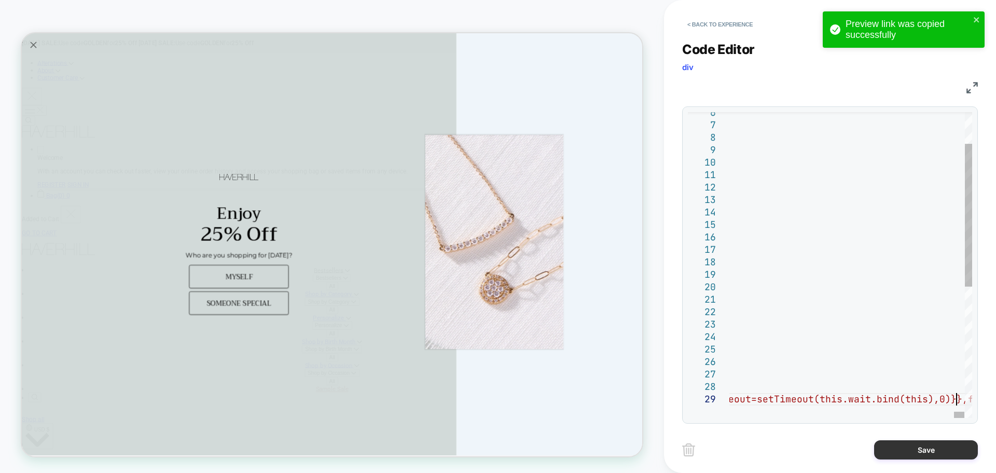
click at [902, 448] on button "Save" at bounding box center [926, 449] width 104 height 19
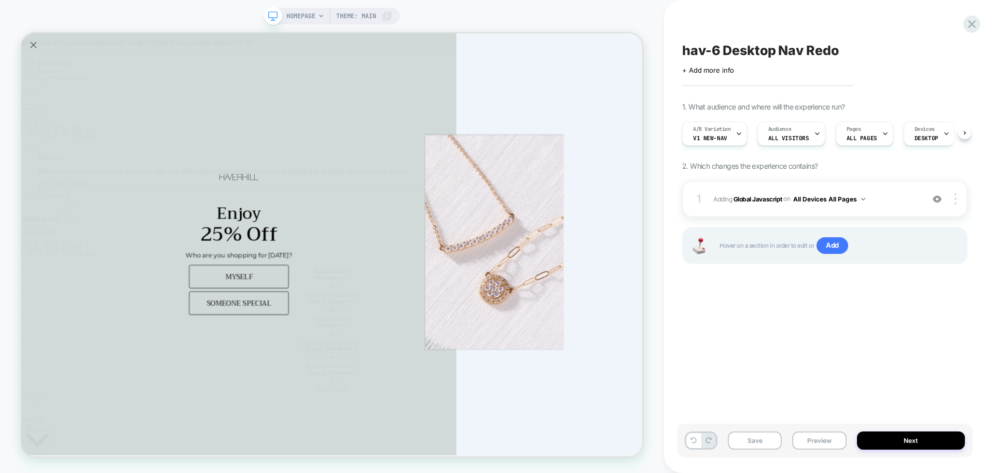
scroll to position [0, 1]
click at [758, 439] on button "Save" at bounding box center [755, 440] width 54 height 18
click at [817, 439] on button "Preview" at bounding box center [819, 440] width 54 height 18
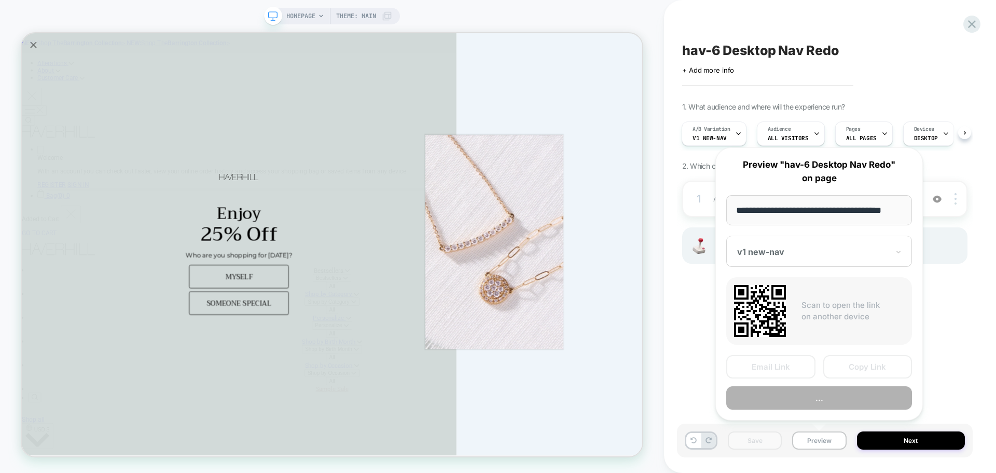
scroll to position [0, 6]
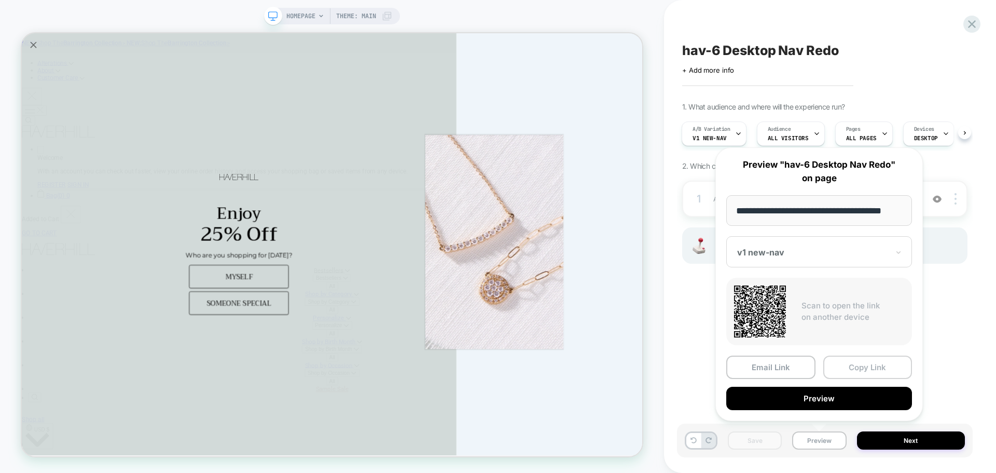
click at [861, 364] on button "Copy Link" at bounding box center [867, 366] width 89 height 23
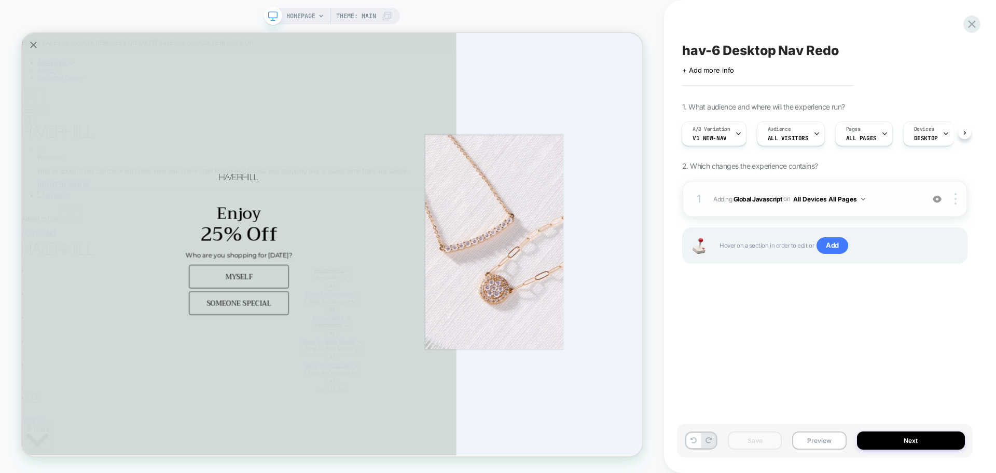
click at [740, 192] on span "Adding Global Javascript on All Devices All Pages" at bounding box center [815, 198] width 205 height 13
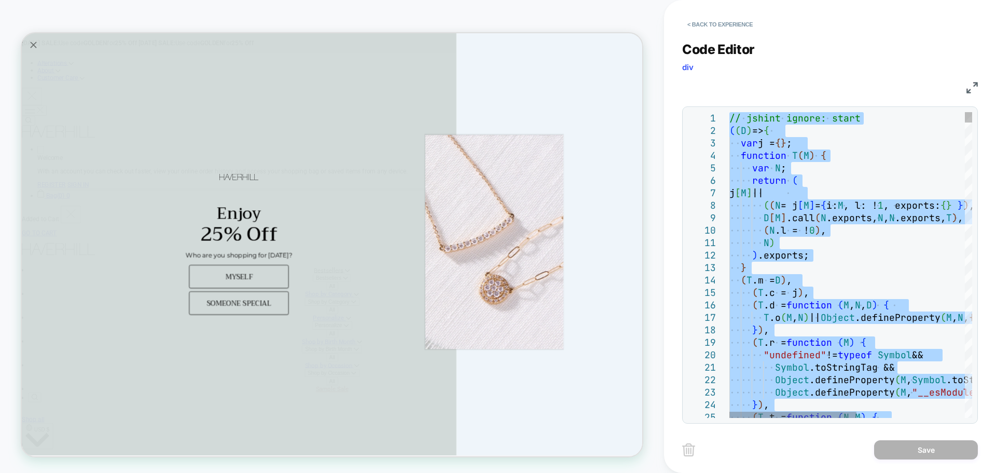
type textarea "**********"
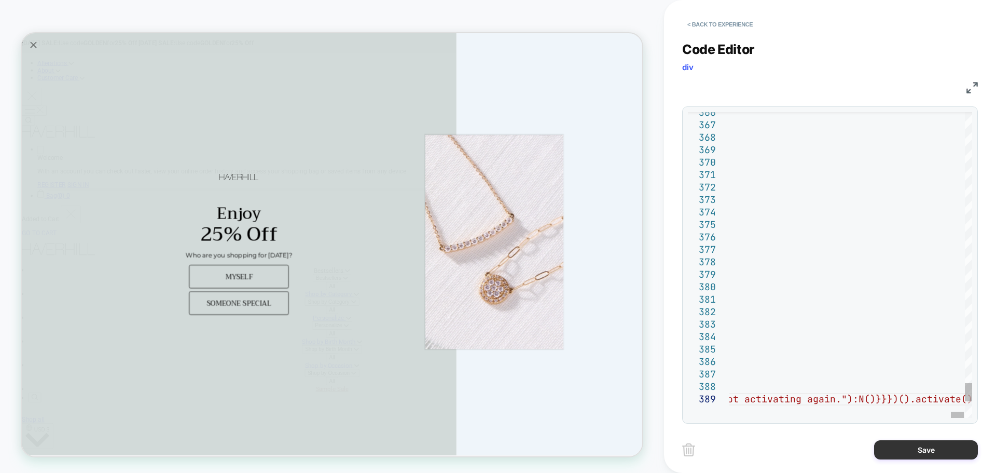
click at [956, 451] on button "Save" at bounding box center [926, 449] width 104 height 19
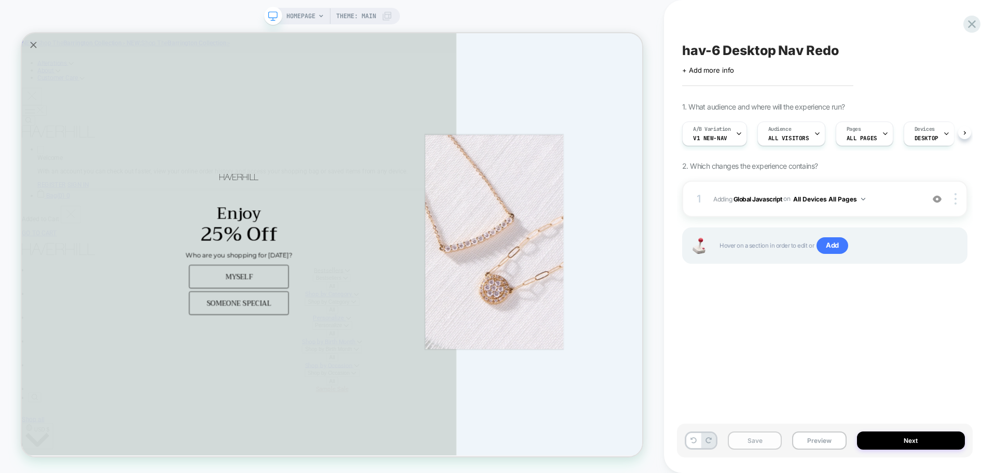
scroll to position [0, 1]
click at [748, 438] on button "Save" at bounding box center [755, 440] width 54 height 18
click at [805, 440] on button "Preview" at bounding box center [819, 440] width 54 height 18
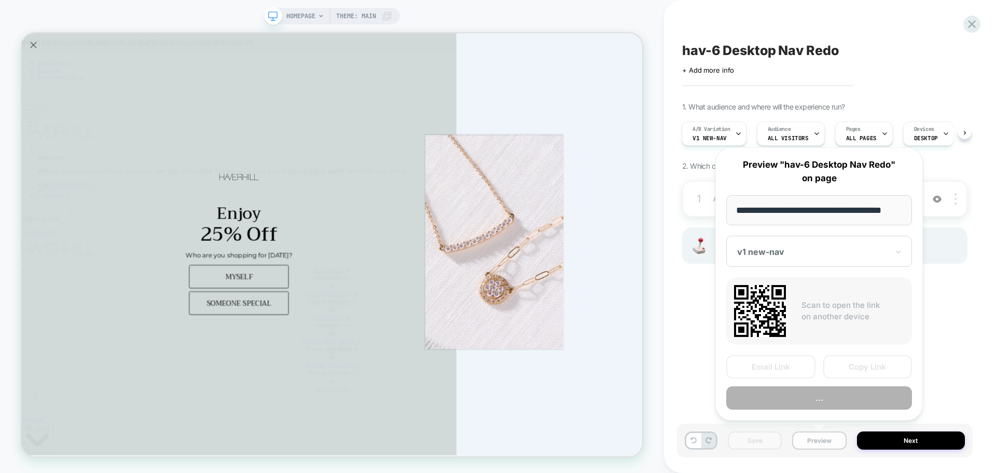
scroll to position [0, 6]
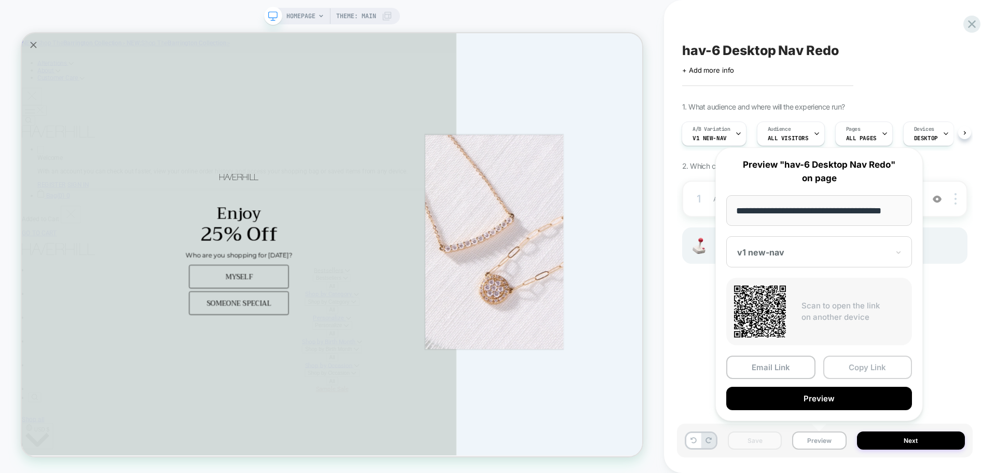
click at [893, 368] on button "Copy Link" at bounding box center [867, 366] width 89 height 23
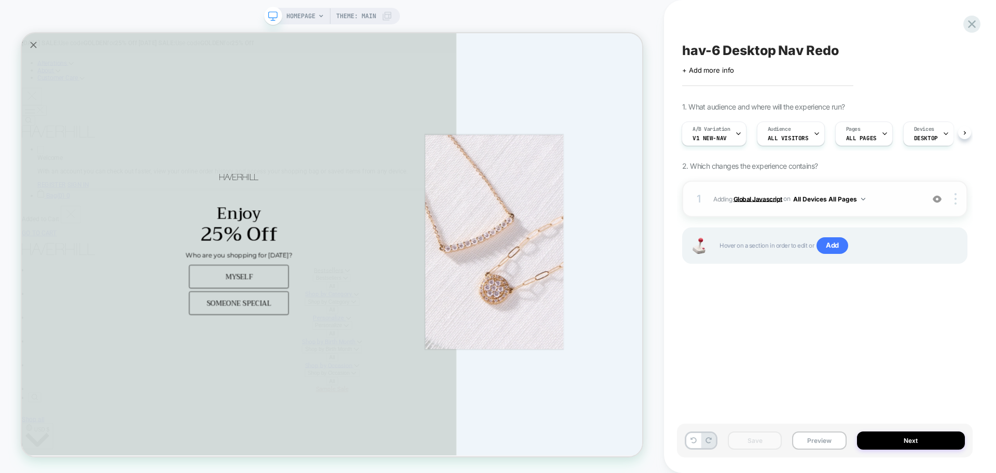
click at [757, 199] on b "Global Javascript" at bounding box center [758, 199] width 49 height 8
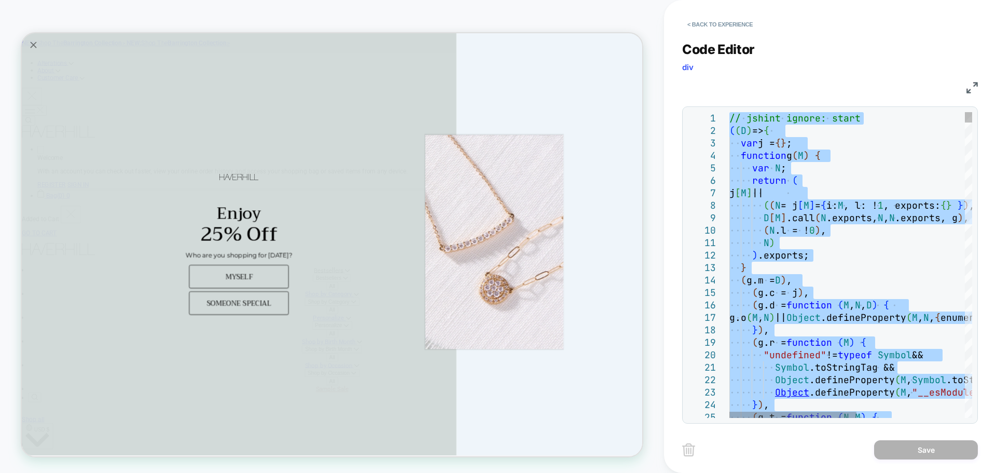
type textarea "**********"
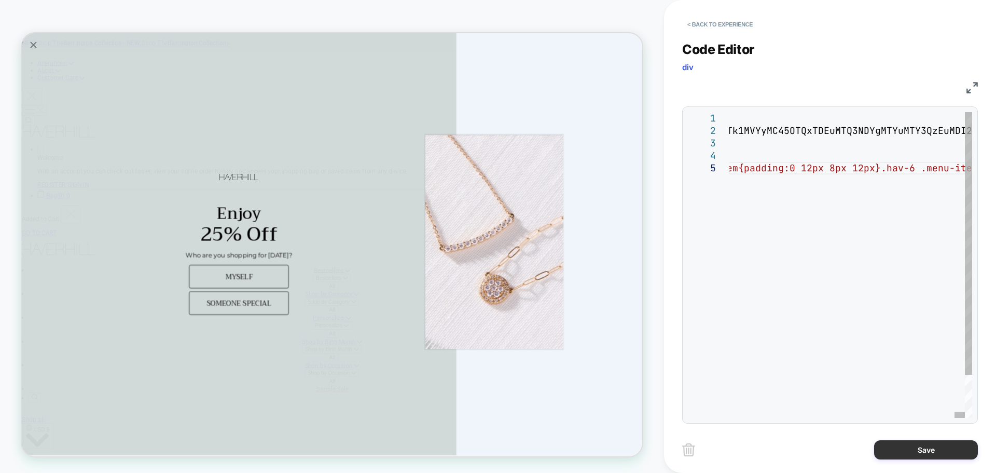
click at [879, 459] on button "Save" at bounding box center [926, 449] width 104 height 19
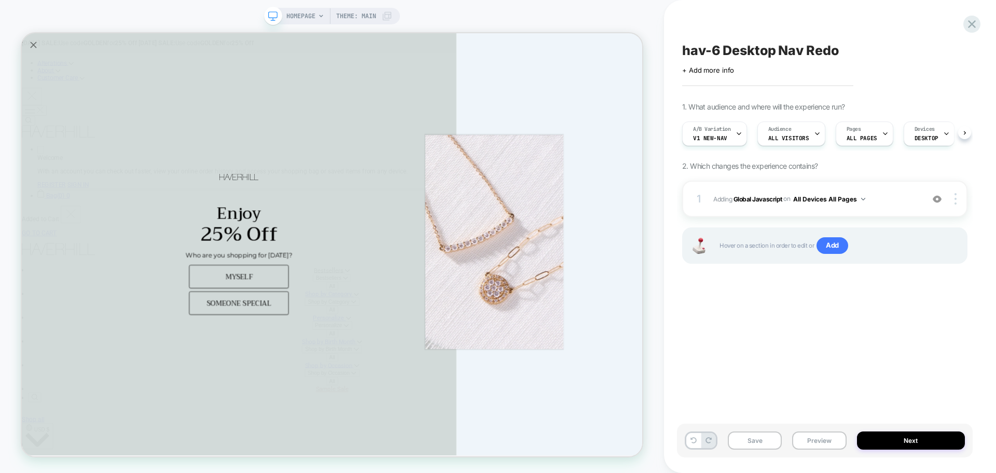
scroll to position [0, 1]
click at [750, 439] on button "Save" at bounding box center [755, 440] width 54 height 18
click at [817, 437] on button "Preview" at bounding box center [819, 440] width 54 height 18
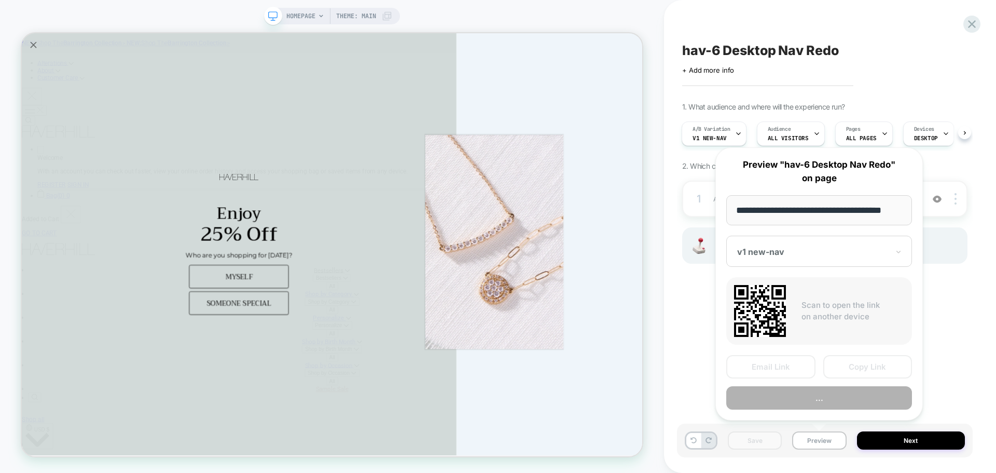
scroll to position [0, 6]
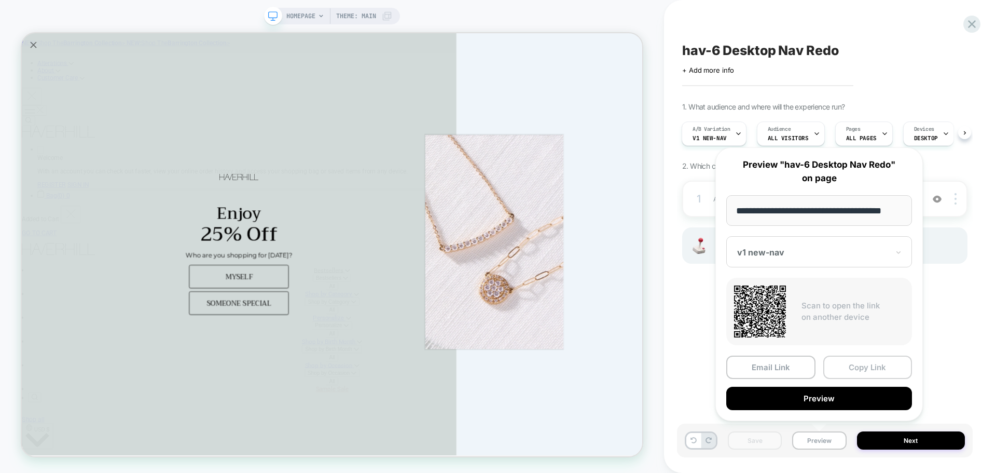
click at [856, 360] on button "Copy Link" at bounding box center [867, 366] width 89 height 23
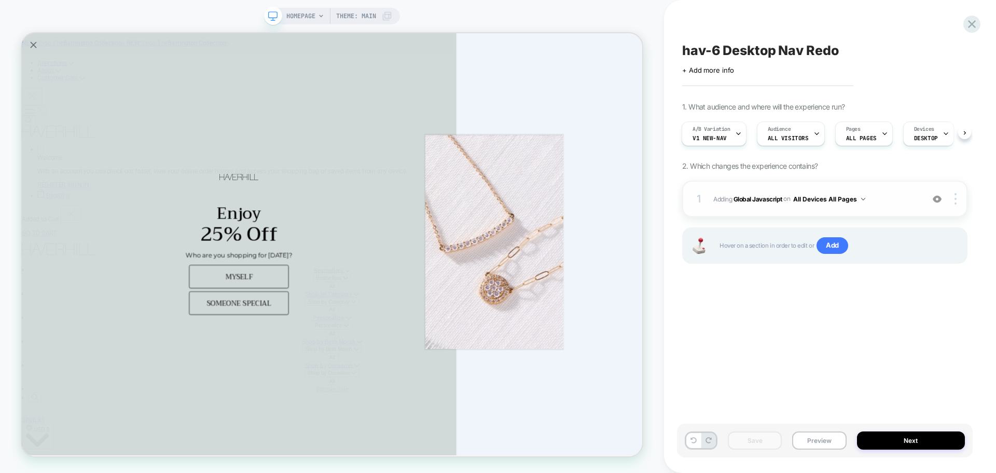
click at [767, 204] on span "Adding Global Javascript on All Devices All Pages" at bounding box center [815, 198] width 205 height 13
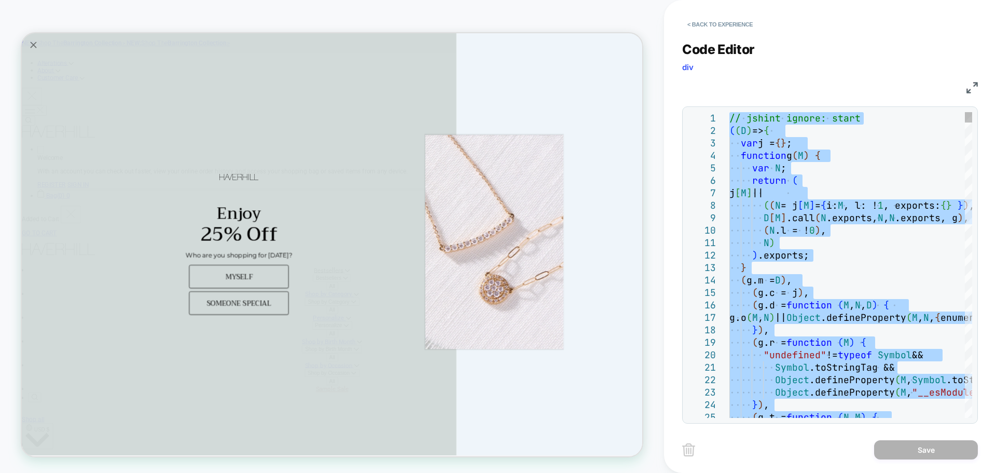
type textarea "**********"
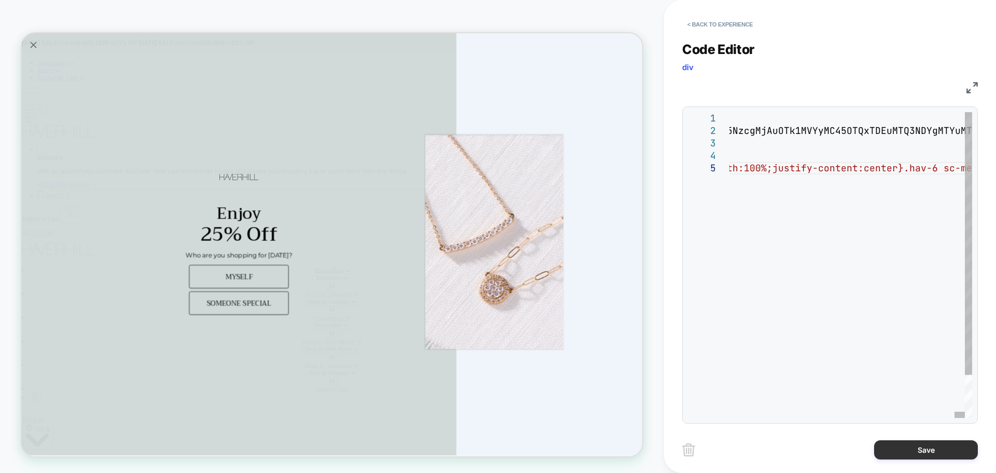
click at [917, 446] on button "Save" at bounding box center [926, 449] width 104 height 19
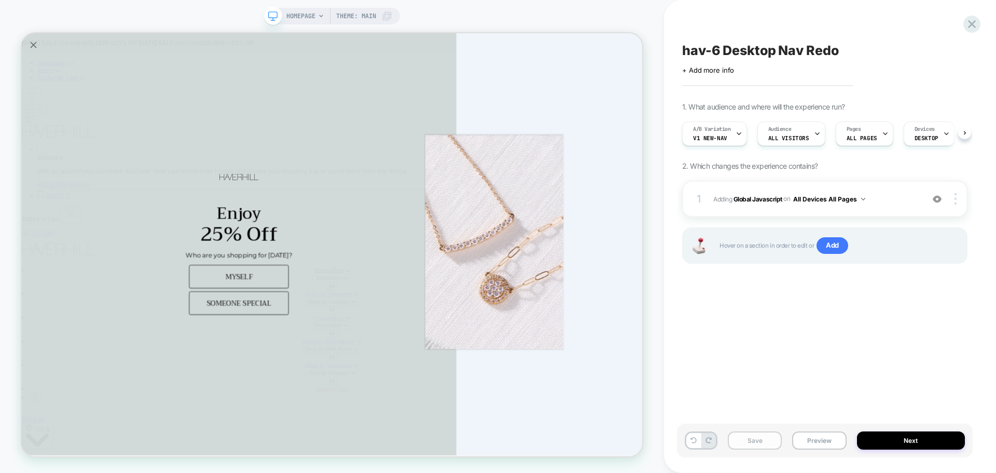
scroll to position [0, 1]
click at [758, 443] on button "Save" at bounding box center [755, 440] width 54 height 18
click at [830, 445] on button "Preview" at bounding box center [819, 440] width 54 height 18
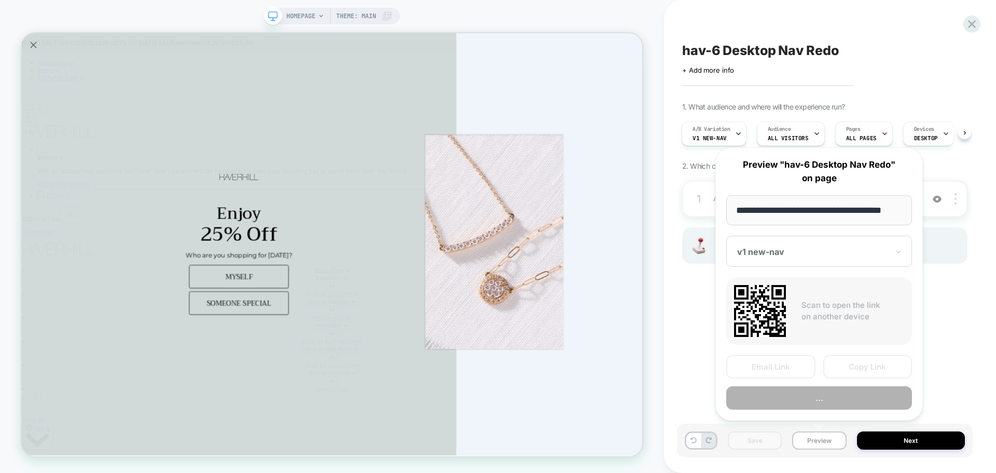
scroll to position [0, 6]
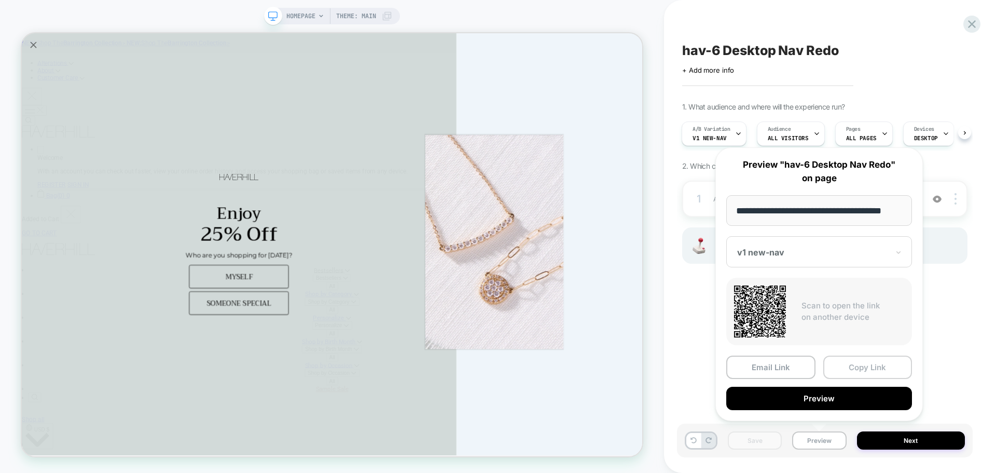
click at [861, 371] on button "Copy Link" at bounding box center [867, 366] width 89 height 23
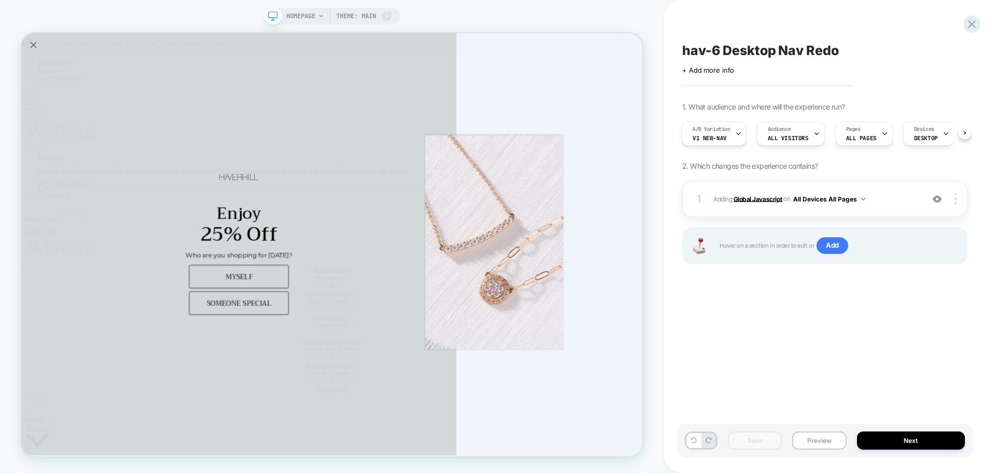
click at [754, 197] on b "Global Javascript" at bounding box center [758, 199] width 49 height 8
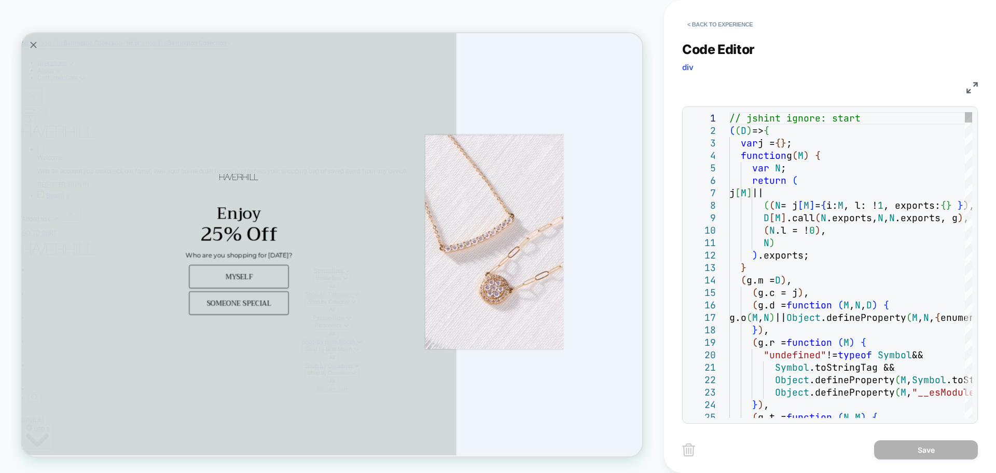
type textarea "**********"
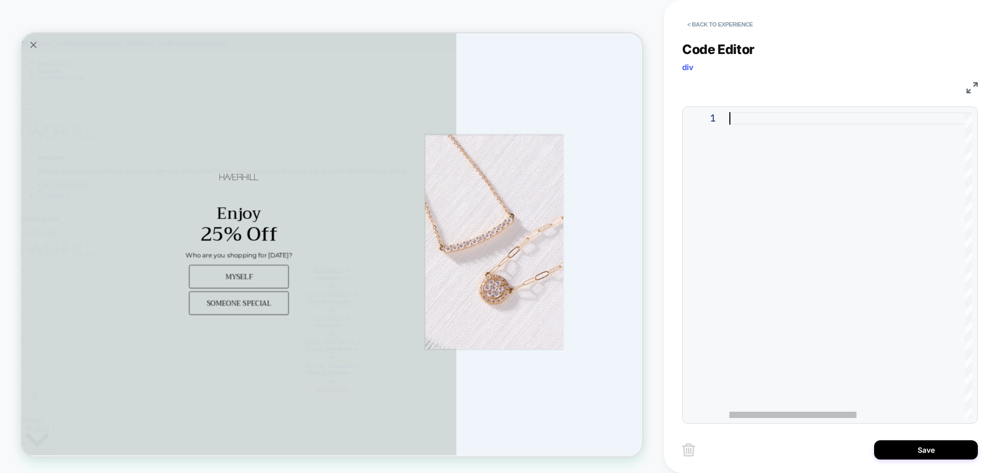
type textarea "**********"
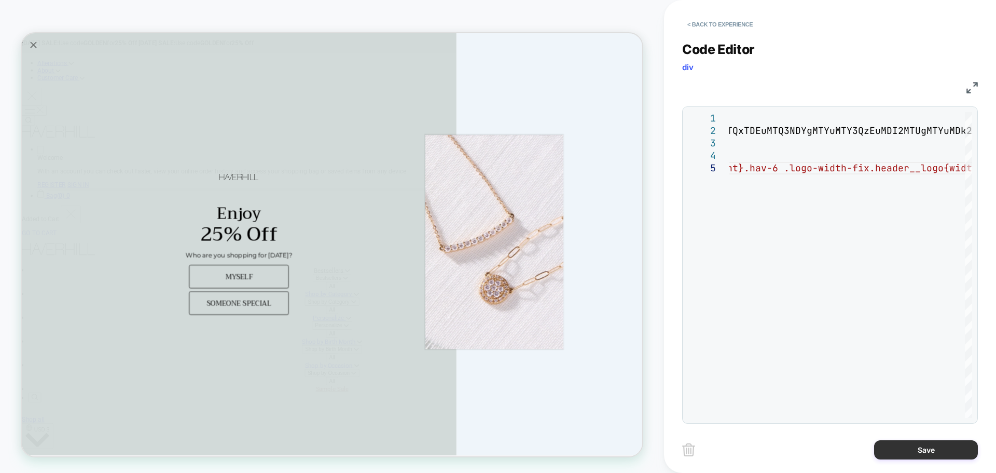
click at [913, 448] on button "Save" at bounding box center [926, 449] width 104 height 19
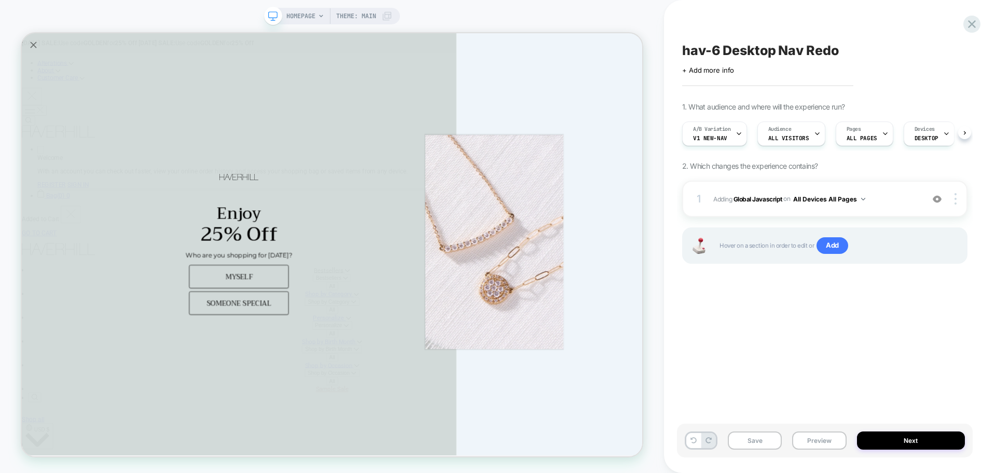
scroll to position [0, 1]
click at [773, 437] on button "Save" at bounding box center [755, 440] width 54 height 18
click at [815, 436] on button "Preview" at bounding box center [819, 440] width 54 height 18
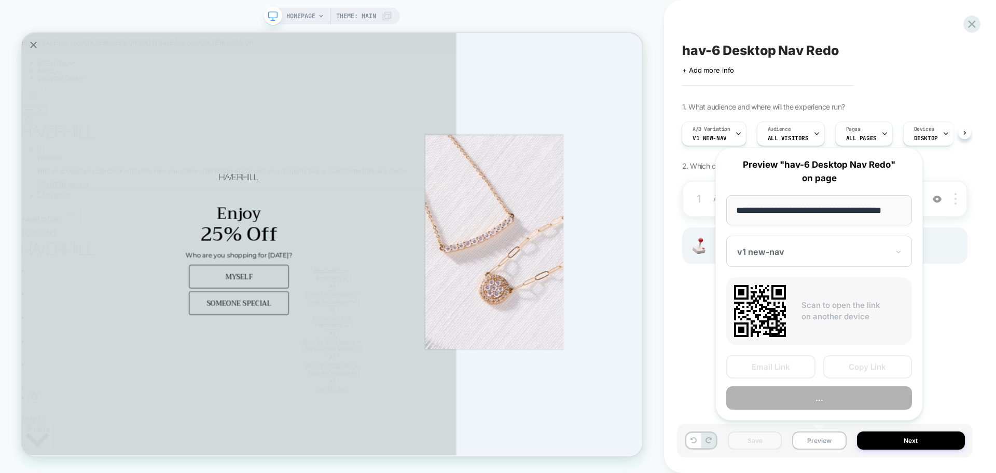
scroll to position [0, 6]
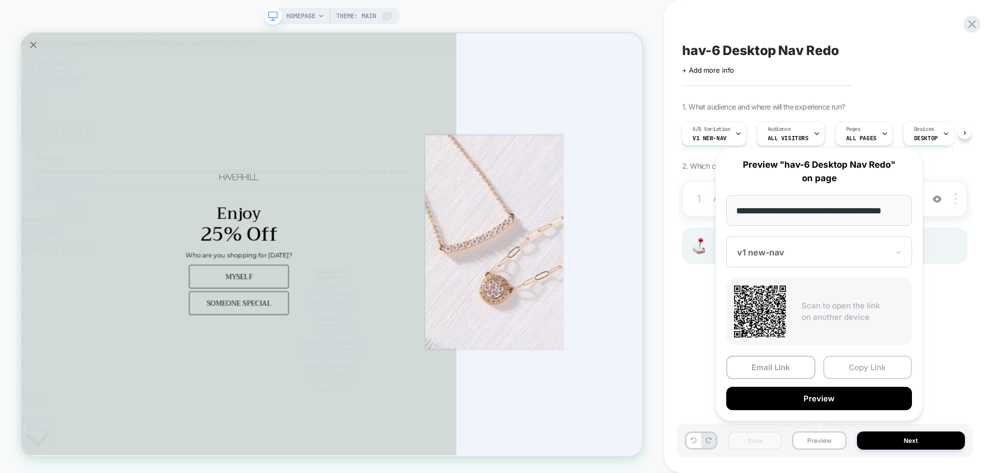
click at [851, 377] on button "Copy Link" at bounding box center [867, 366] width 89 height 23
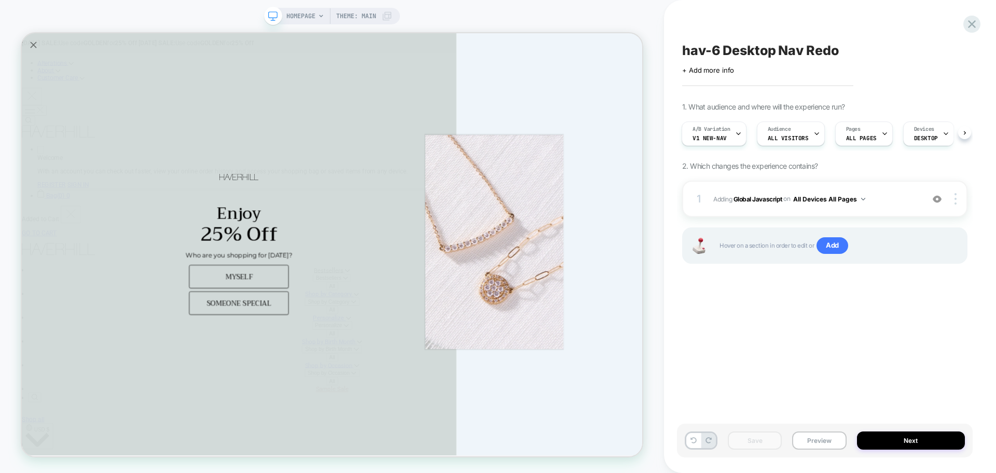
click at [930, 371] on div "hav-6 Desktop Nav Redo Click to edit experience details + Add more info 1. What…" at bounding box center [825, 236] width 296 height 452
